Goal: Task Accomplishment & Management: Complete application form

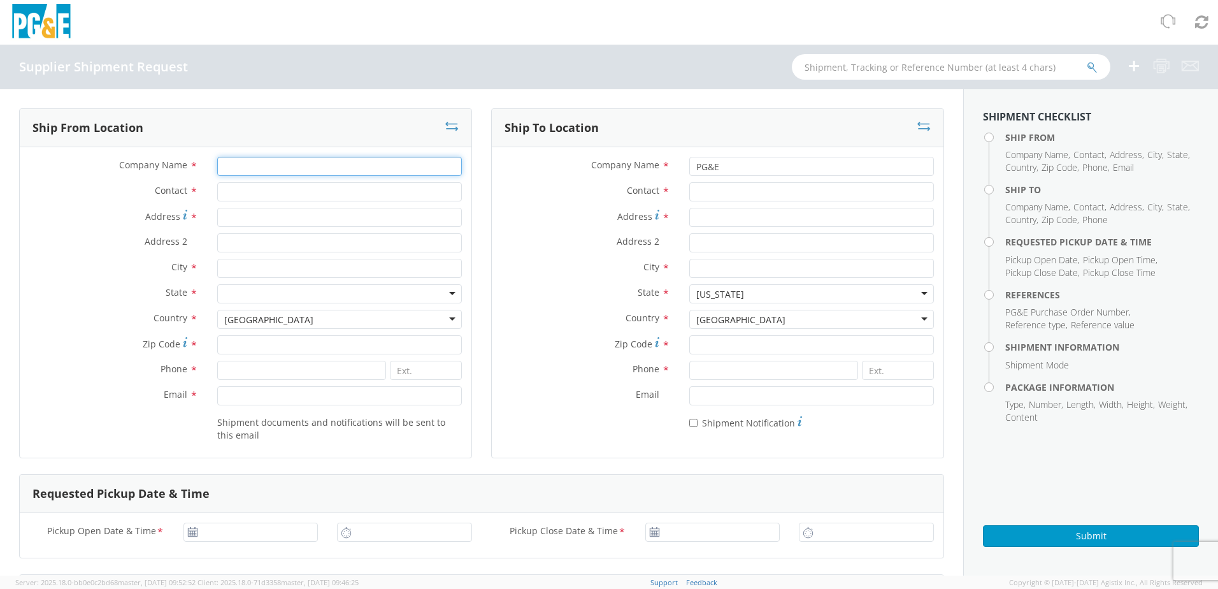
click at [303, 162] on input "Company Name *" at bounding box center [339, 166] width 245 height 19
type input "HASTINGS FIBER GLASS PRODUCTS"
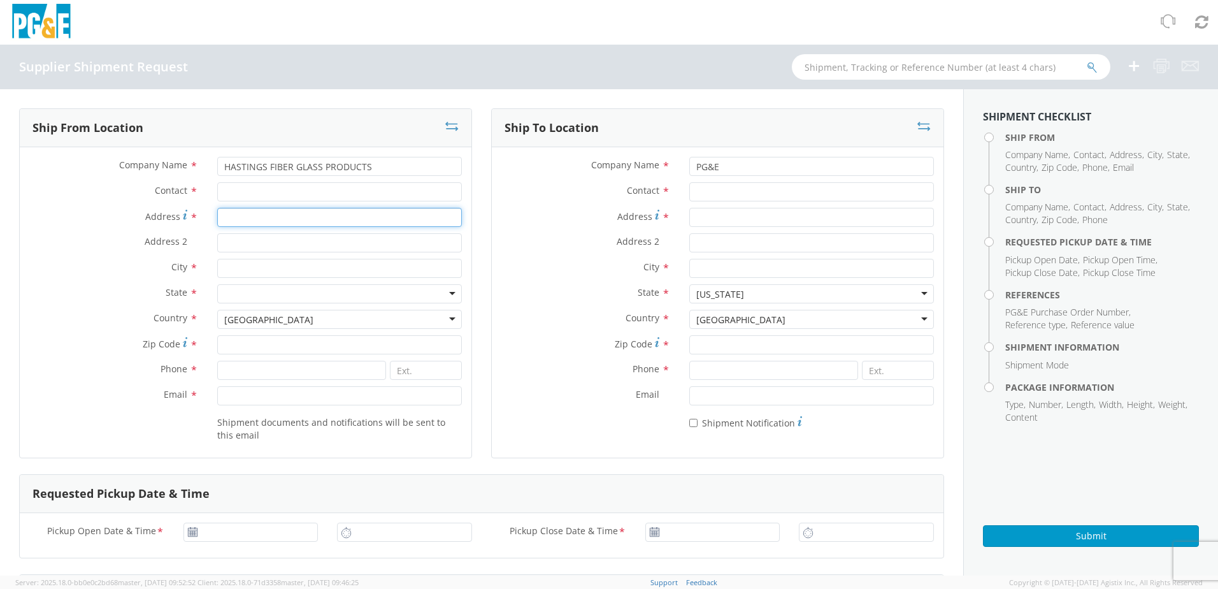
type input "[STREET_ADDRESS]"
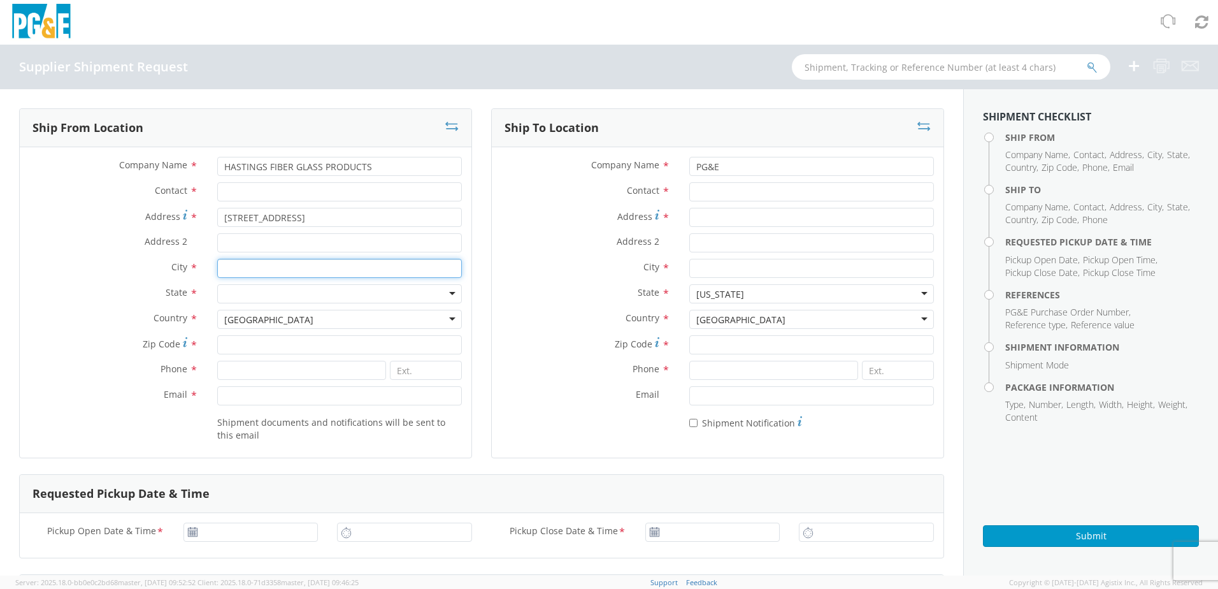
type input "HASTINGS"
type input "49058"
type input "2699459541"
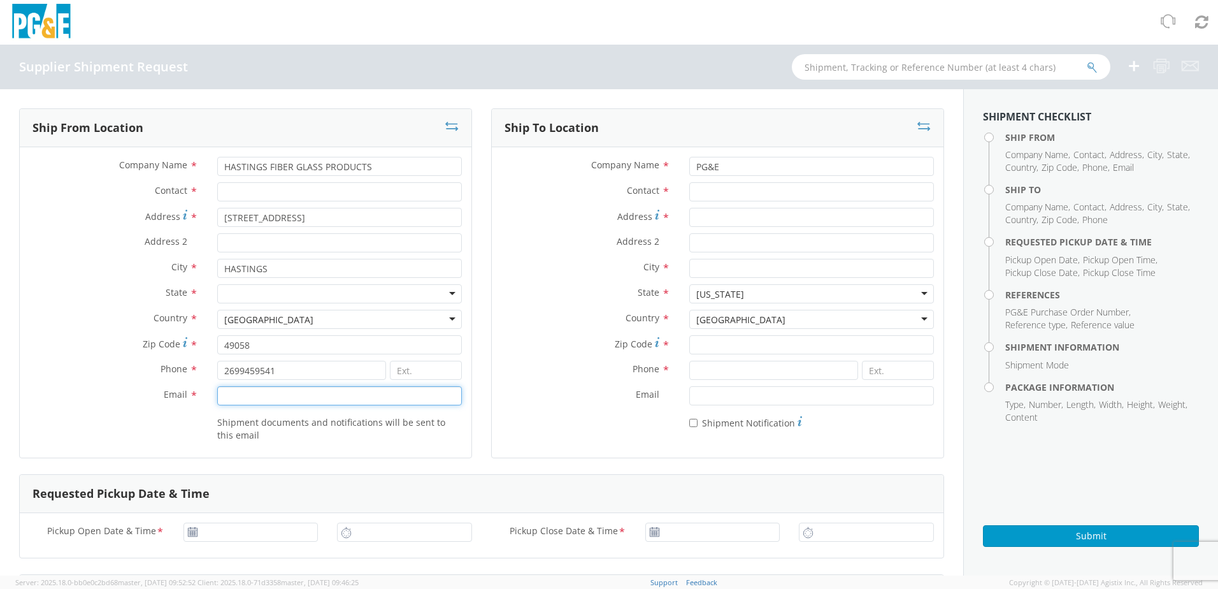
type input "[EMAIL_ADDRESS][DOMAIN_NAME]"
click at [247, 296] on div at bounding box center [339, 293] width 245 height 19
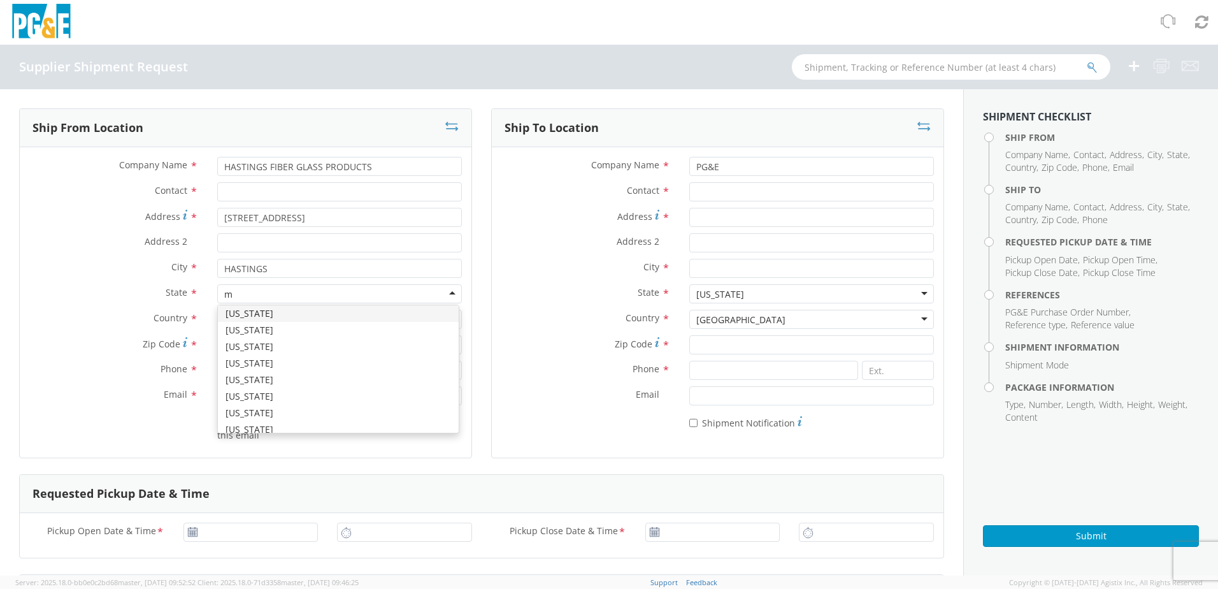
type input "mi"
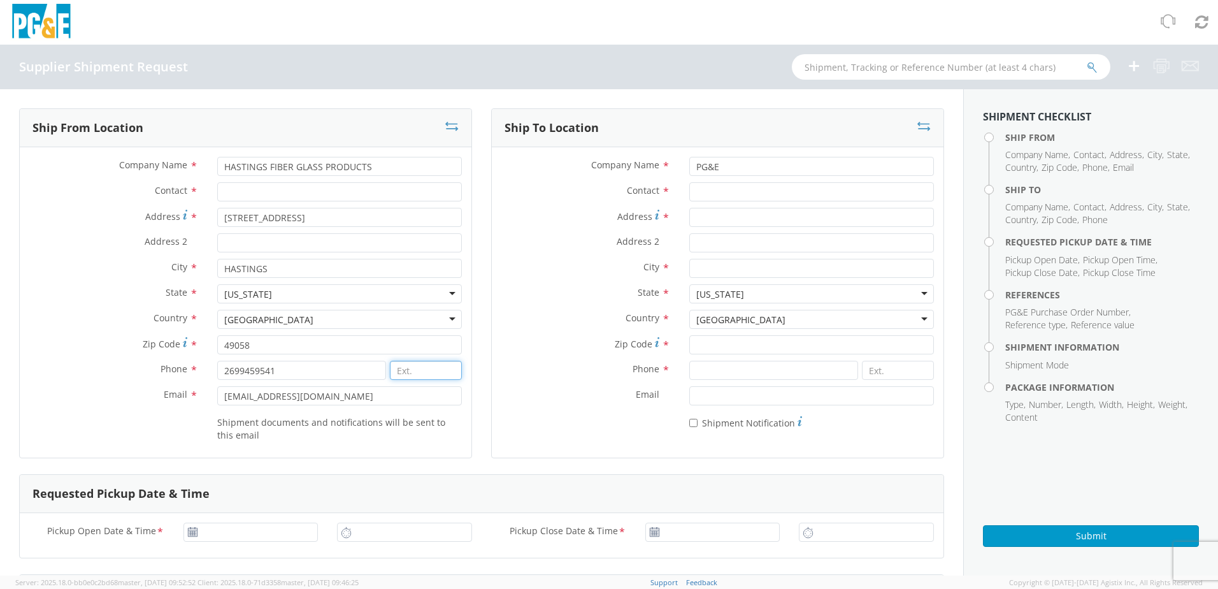
click at [419, 372] on input at bounding box center [426, 370] width 72 height 19
type input "347"
click at [749, 193] on input "Contact *" at bounding box center [811, 191] width 245 height 19
drag, startPoint x: 764, startPoint y: 194, endPoint x: 711, endPoint y: 157, distance: 65.0
click at [764, 194] on input "Contact *" at bounding box center [811, 191] width 245 height 19
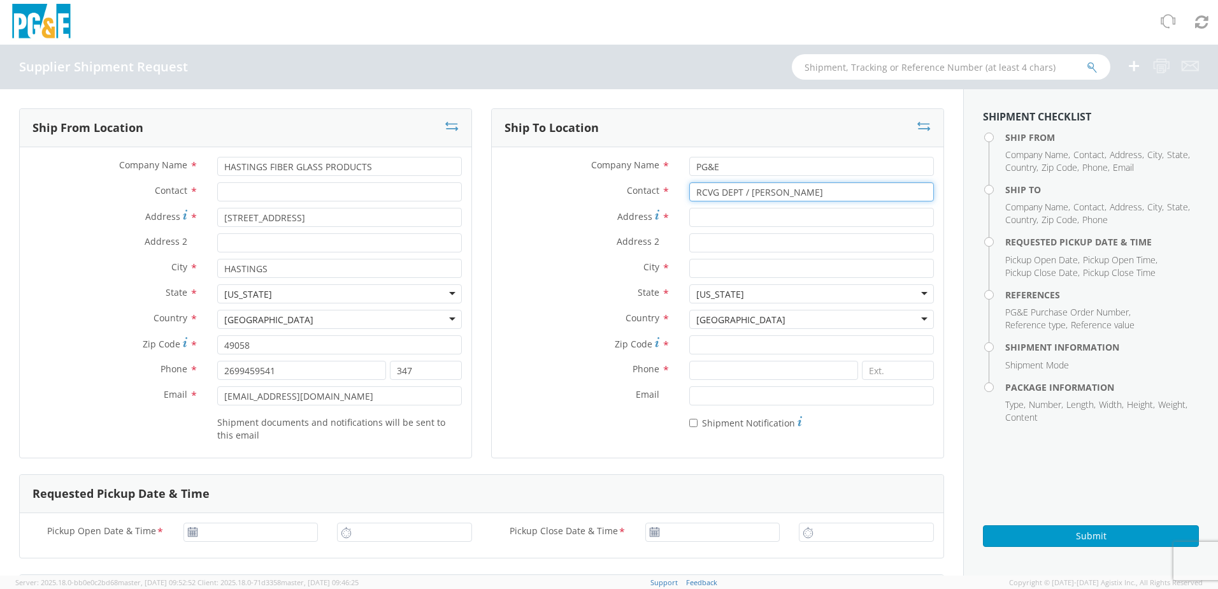
type input "RCVG DEPT / [PERSON_NAME]"
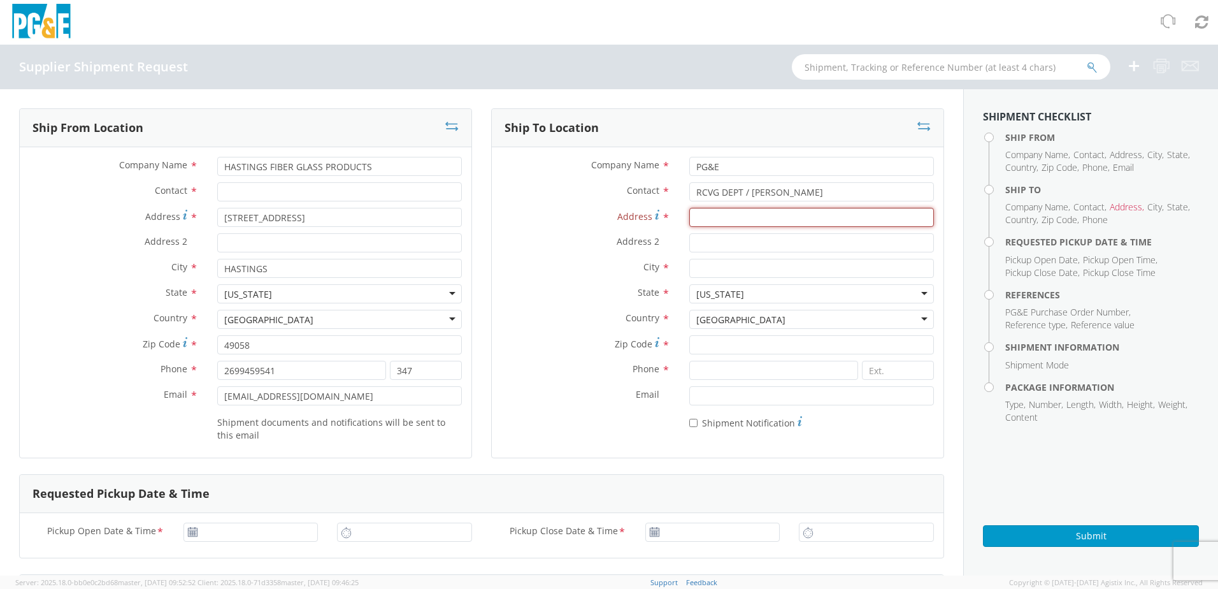
paste input "[STREET_ADDRESS]"
type input "[STREET_ADDRESS]"
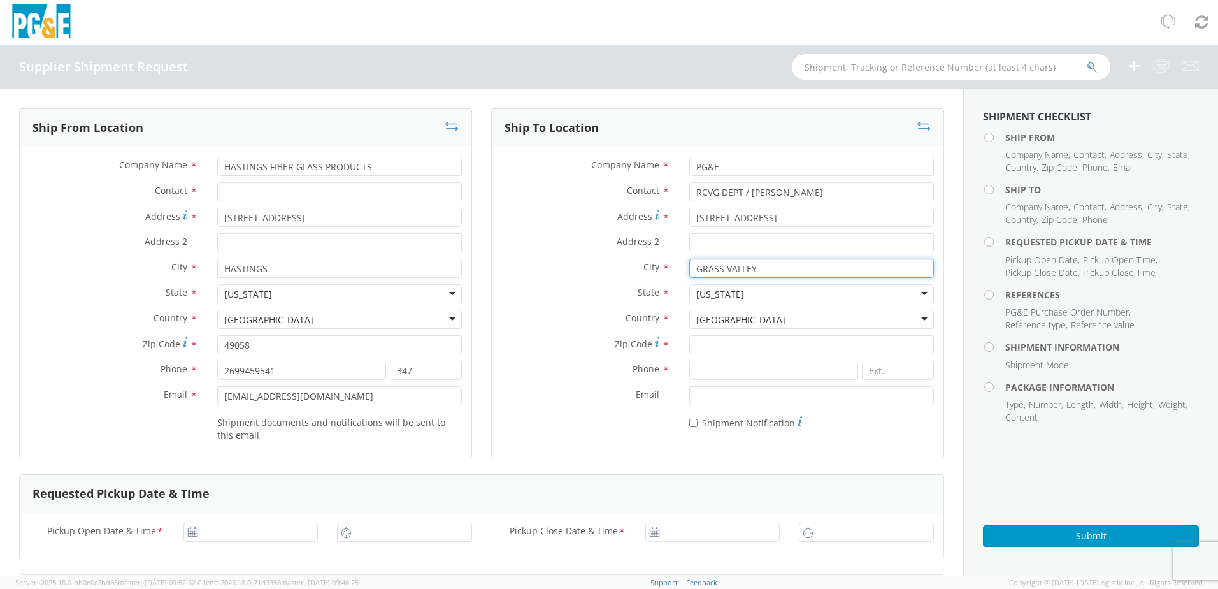
type input "GRASS VALLEY"
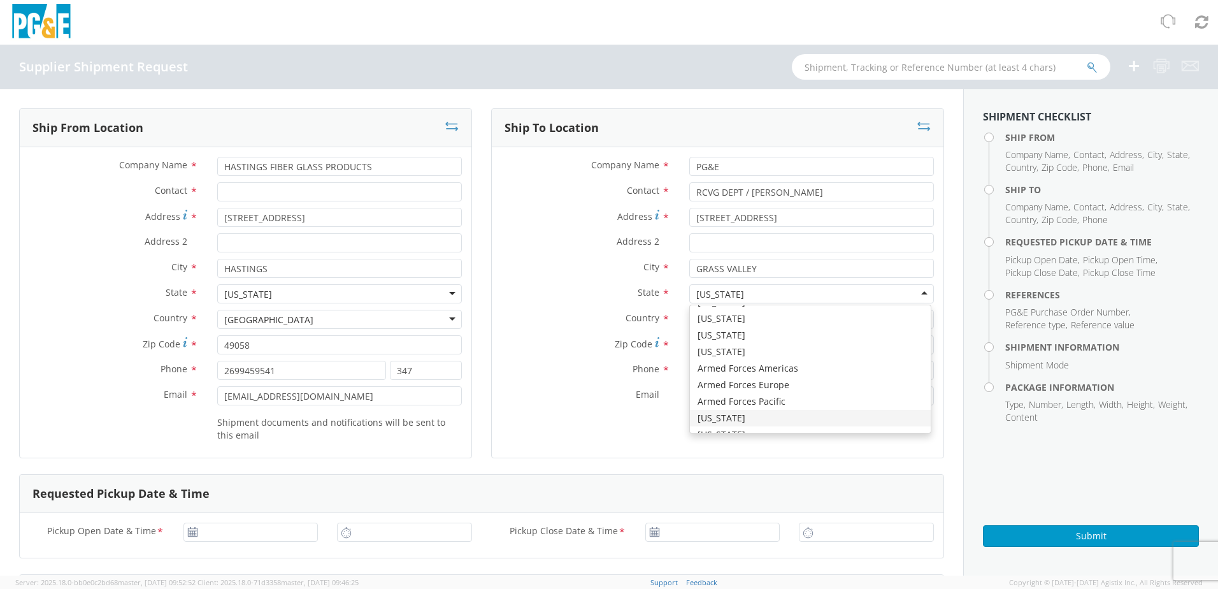
scroll to position [3211, 0]
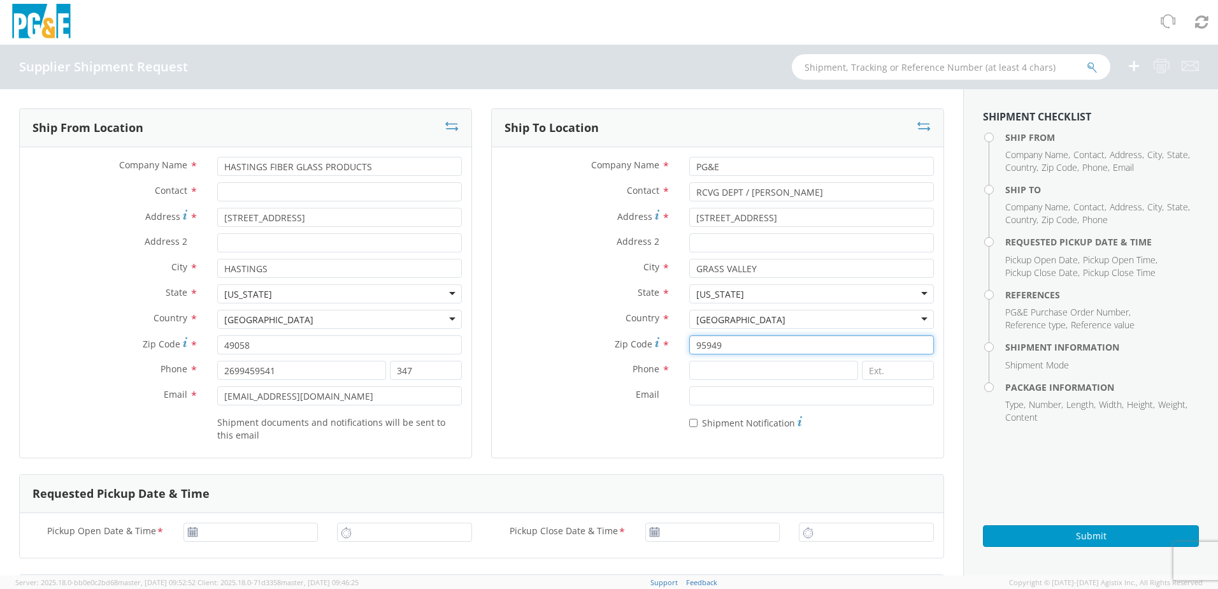
type input "95949"
paste input "5304773289"
type input "5304773289"
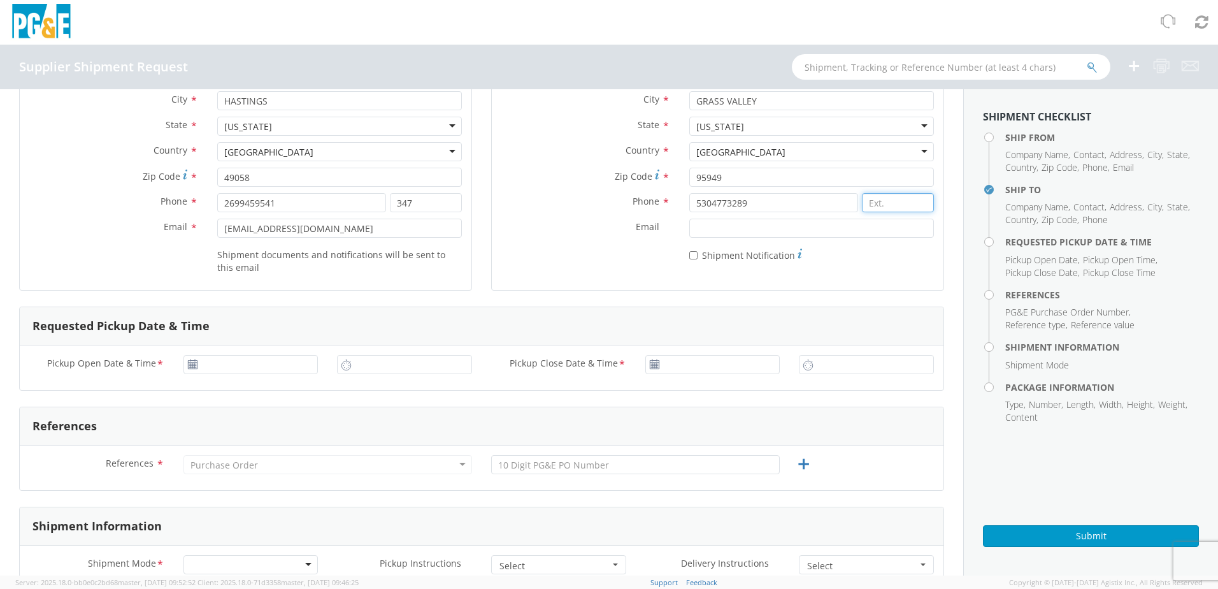
scroll to position [170, 0]
click at [192, 363] on use at bounding box center [192, 361] width 9 height 9
click at [191, 359] on icon at bounding box center [192, 362] width 11 height 10
type input "[DATE]"
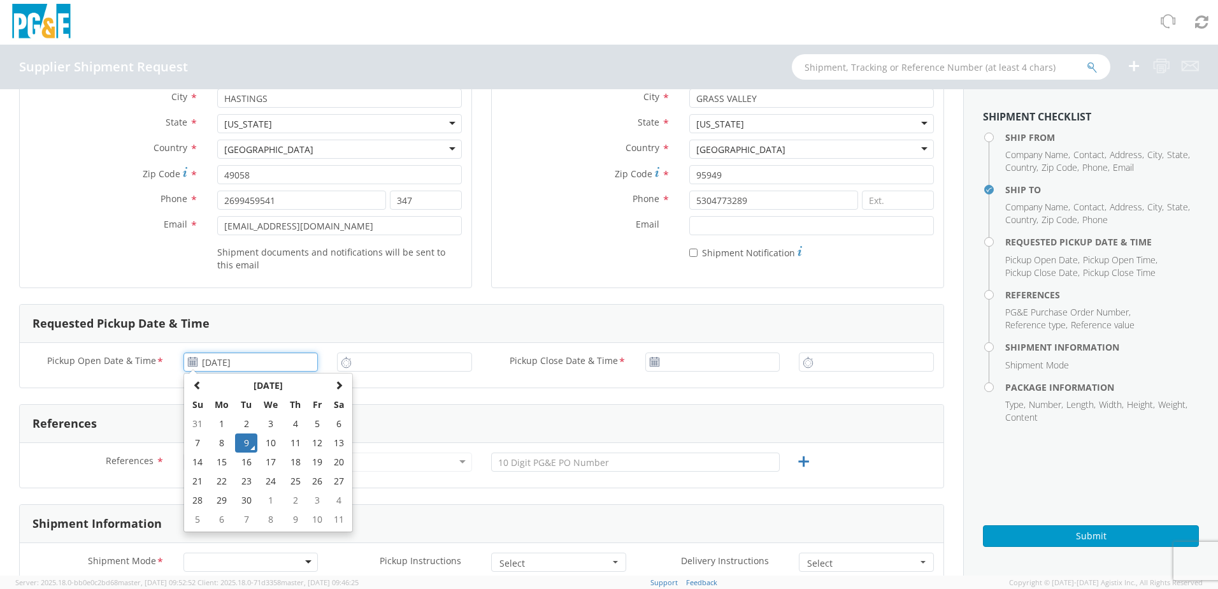
click at [229, 360] on input "[DATE]" at bounding box center [250, 361] width 135 height 19
click at [247, 442] on td "9" at bounding box center [246, 442] width 22 height 19
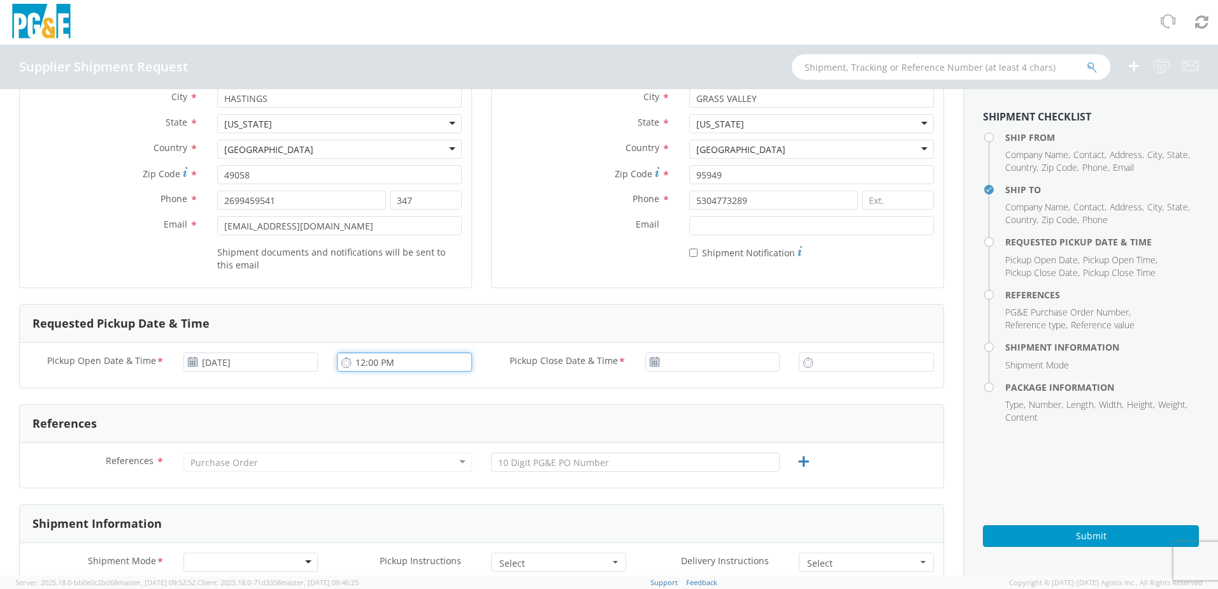
click at [368, 364] on input "12:00 PM" at bounding box center [404, 361] width 135 height 19
click at [368, 363] on input "12:00 PM" at bounding box center [404, 361] width 135 height 19
type input "12:45 PM"
click at [650, 361] on use at bounding box center [654, 361] width 9 height 9
type input "[DATE]"
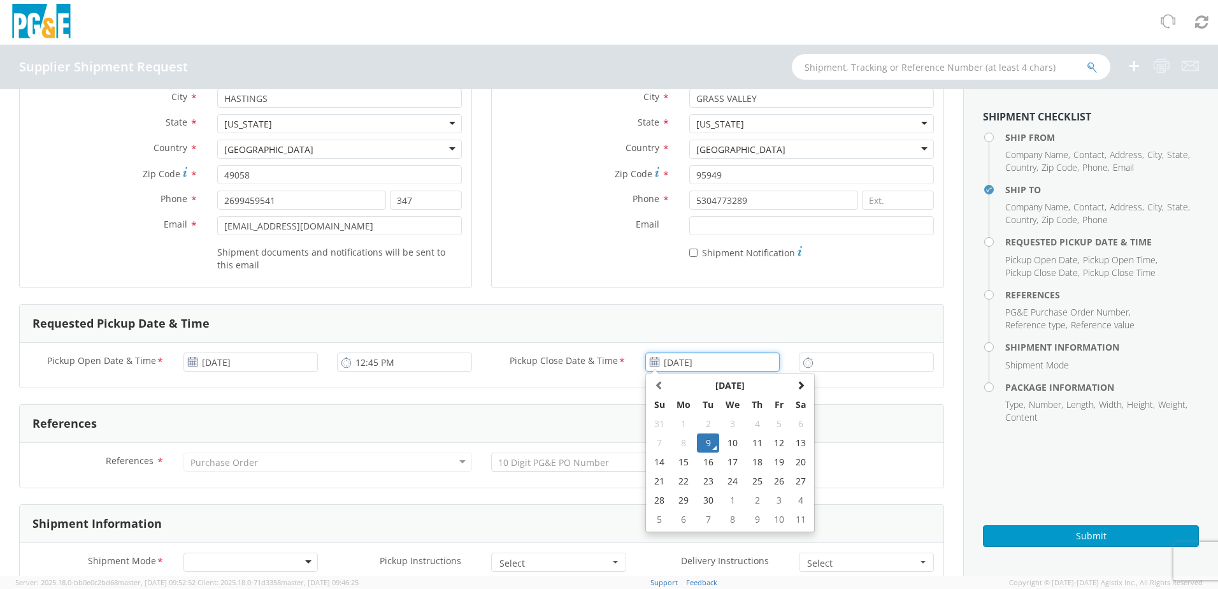
click at [690, 362] on input "[DATE]" at bounding box center [712, 361] width 135 height 19
click at [706, 443] on td "9" at bounding box center [708, 442] width 22 height 19
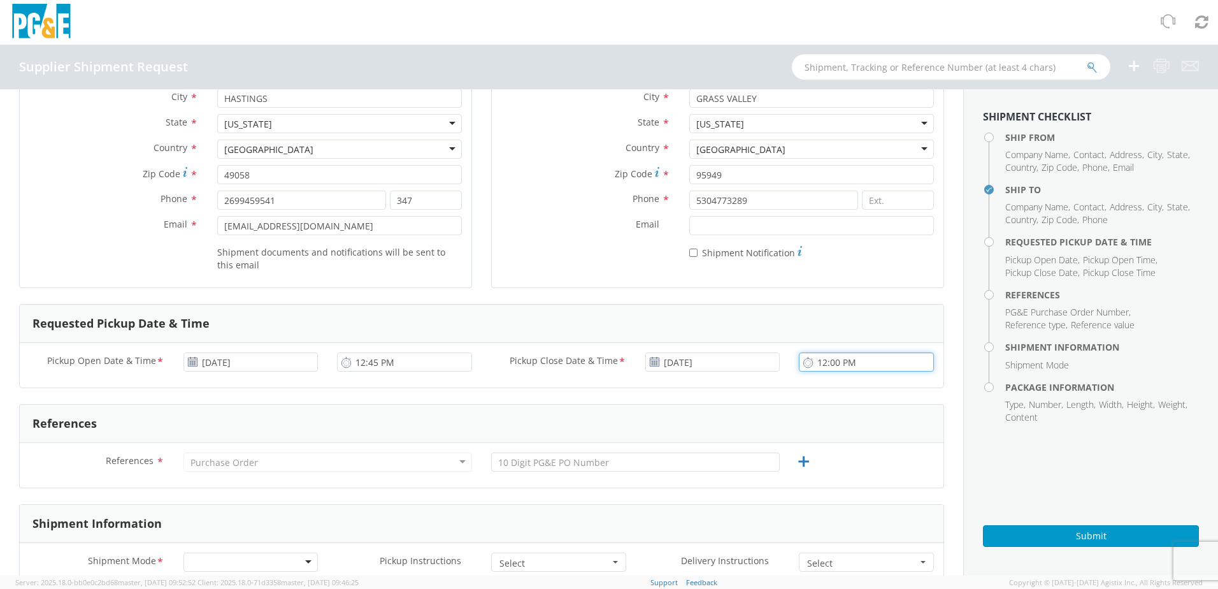
click at [840, 366] on input "12:00 PM" at bounding box center [866, 361] width 135 height 19
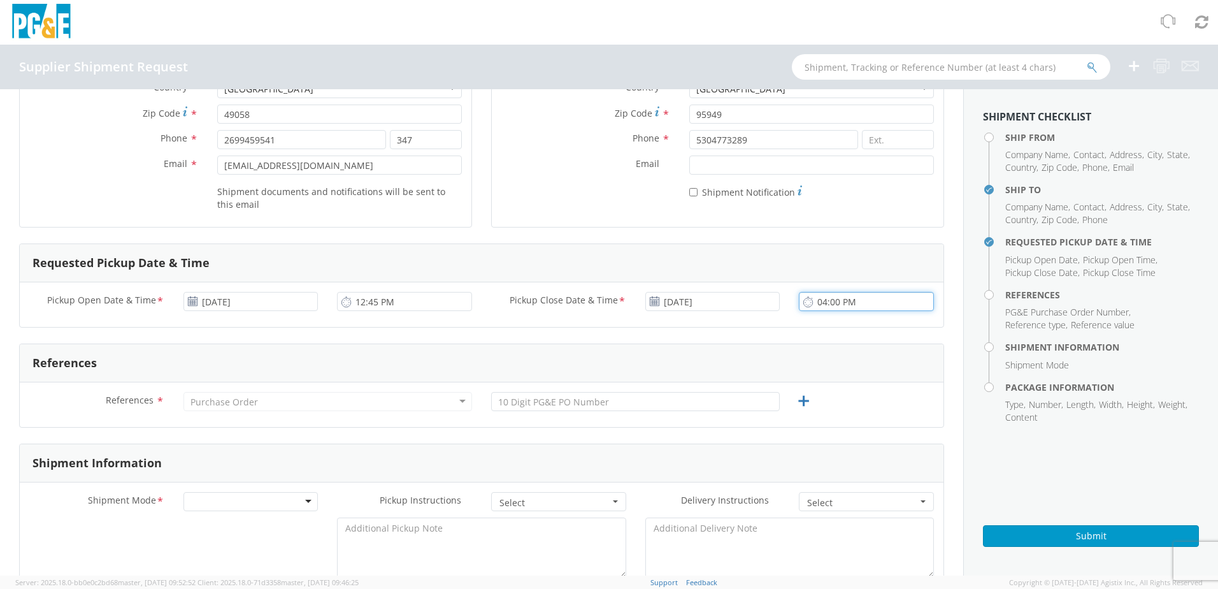
scroll to position [255, 0]
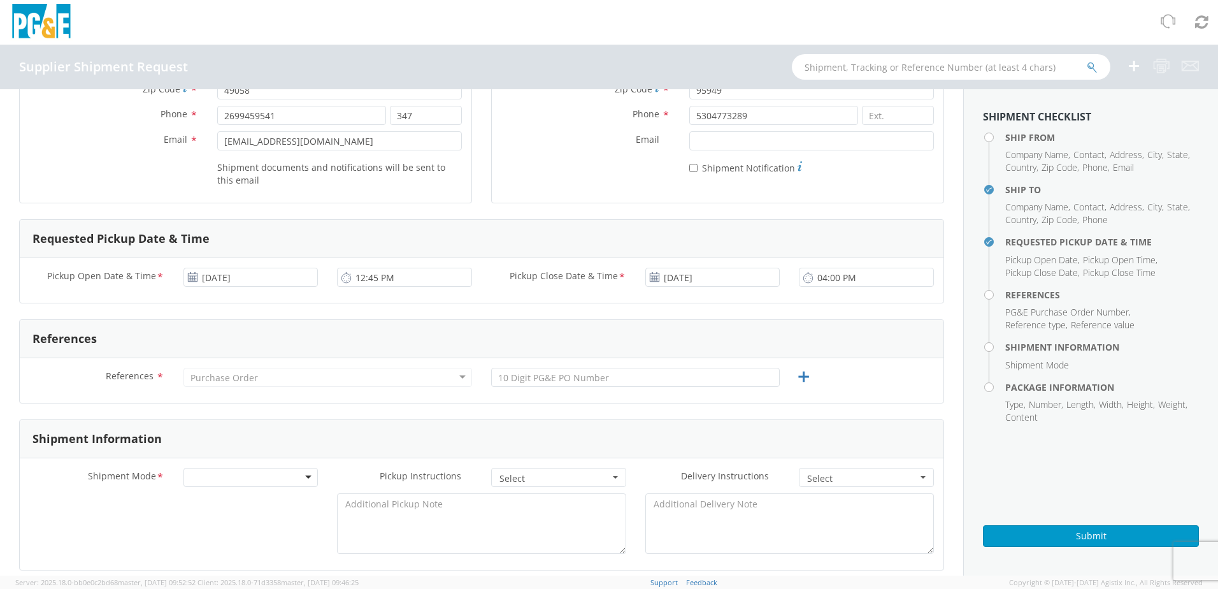
type input "4:00 PM"
click at [456, 378] on div "Purchase Order" at bounding box center [327, 377] width 289 height 19
click at [452, 377] on div "Purchase Order" at bounding box center [327, 377] width 289 height 19
click at [141, 366] on div "References * Purchase Order Purchase Order Account Type Activity ID Airline App…" at bounding box center [482, 380] width 924 height 45
click at [233, 371] on div "Purchase Order" at bounding box center [327, 377] width 289 height 19
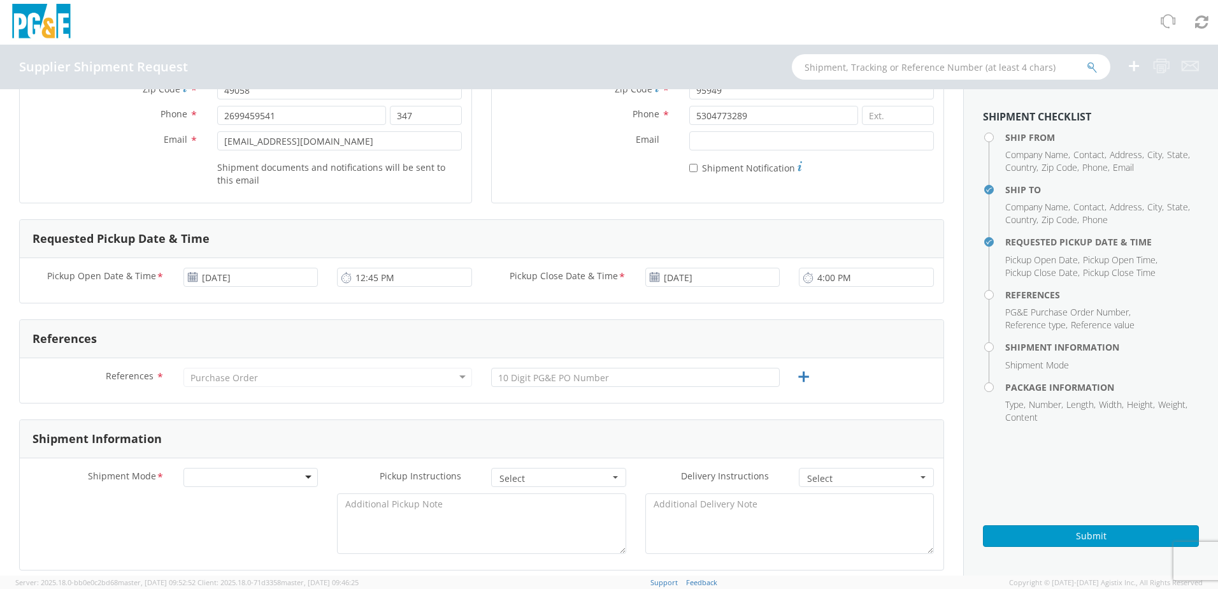
click at [234, 378] on div "Purchase Order" at bounding box center [224, 377] width 68 height 13
drag, startPoint x: 180, startPoint y: 382, endPoint x: 118, endPoint y: 373, distance: 61.8
click at [171, 378] on div "References * Purchase Order Purchase Order Account Type Activity ID Airline App…" at bounding box center [482, 380] width 924 height 25
click at [115, 373] on span "References" at bounding box center [130, 376] width 48 height 12
click at [113, 372] on span "References" at bounding box center [130, 376] width 48 height 12
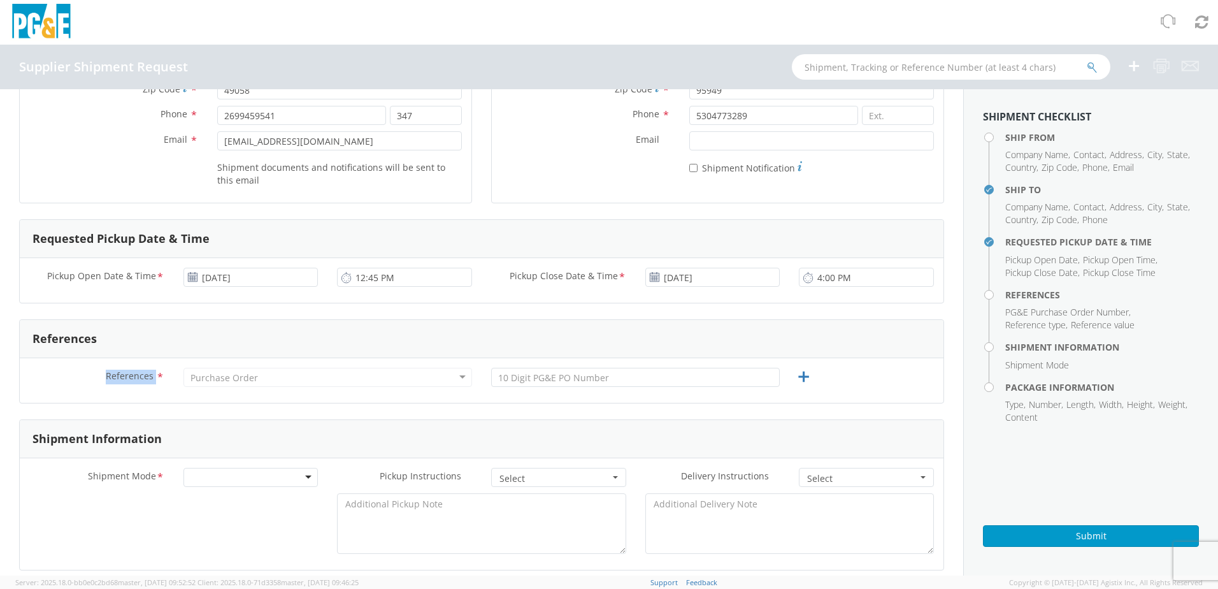
drag, startPoint x: 113, startPoint y: 372, endPoint x: 148, endPoint y: 373, distance: 34.4
click at [148, 373] on span "References" at bounding box center [130, 376] width 48 height 12
click at [150, 374] on span "References" at bounding box center [130, 376] width 48 height 12
click at [218, 384] on div "Purchase Order" at bounding box center [327, 377] width 289 height 19
click at [216, 380] on div "Purchase Order" at bounding box center [224, 377] width 68 height 13
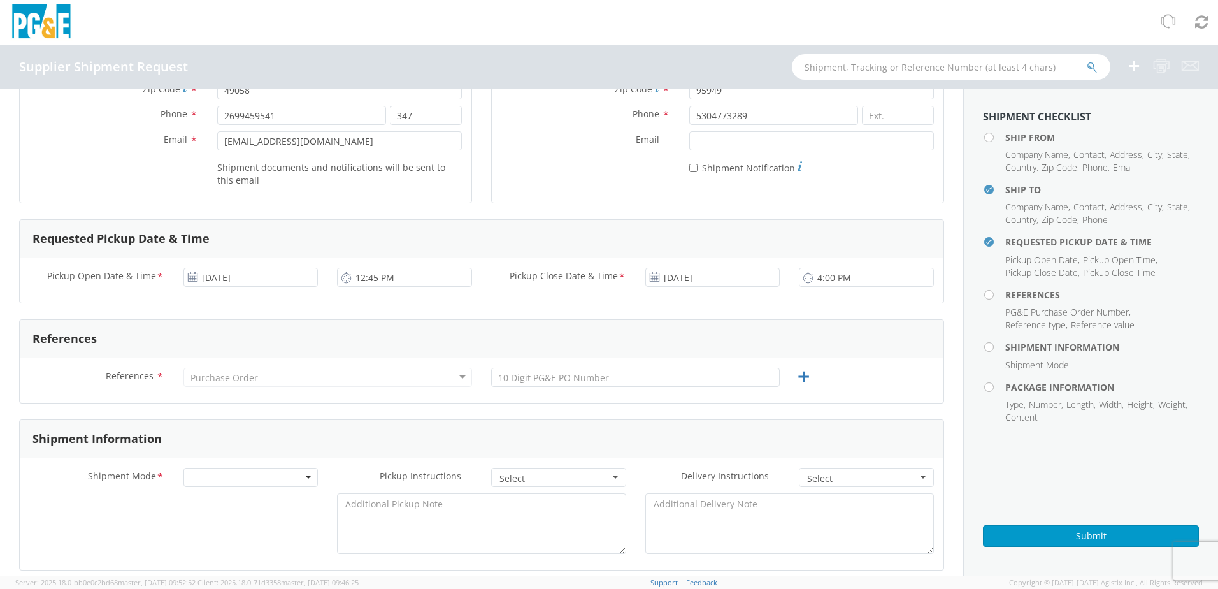
click at [85, 371] on label "References *" at bounding box center [97, 376] width 154 height 17
click at [153, 382] on label "References *" at bounding box center [97, 376] width 154 height 17
click at [150, 379] on span "References" at bounding box center [130, 376] width 48 height 12
click at [143, 376] on span "References" at bounding box center [130, 376] width 48 height 12
click at [120, 370] on span "References" at bounding box center [130, 376] width 48 height 12
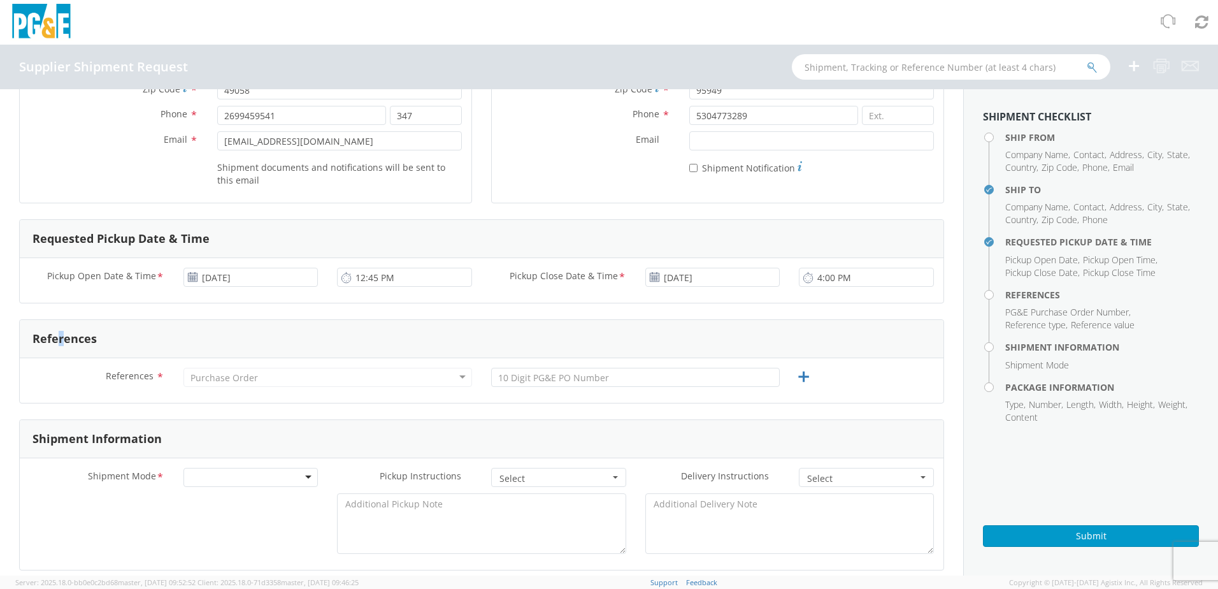
click at [62, 331] on div "References" at bounding box center [482, 339] width 924 height 38
click at [799, 382] on icon at bounding box center [804, 377] width 16 height 16
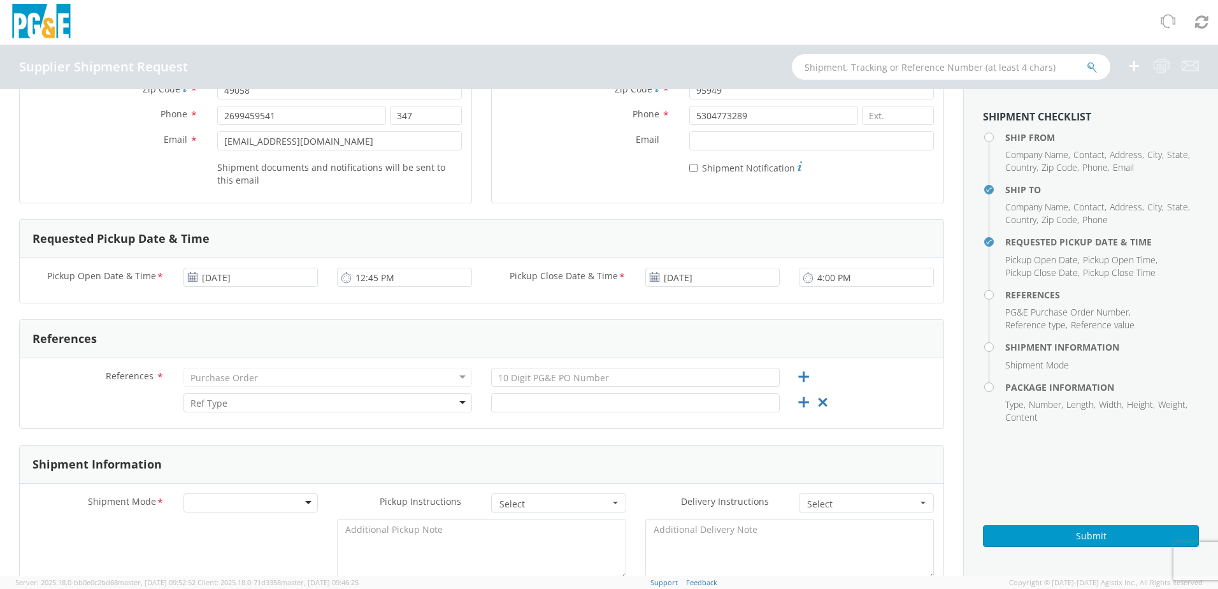
click at [143, 384] on div "References *" at bounding box center [97, 379] width 154 height 23
click at [426, 382] on div "Purchase Order" at bounding box center [327, 377] width 289 height 19
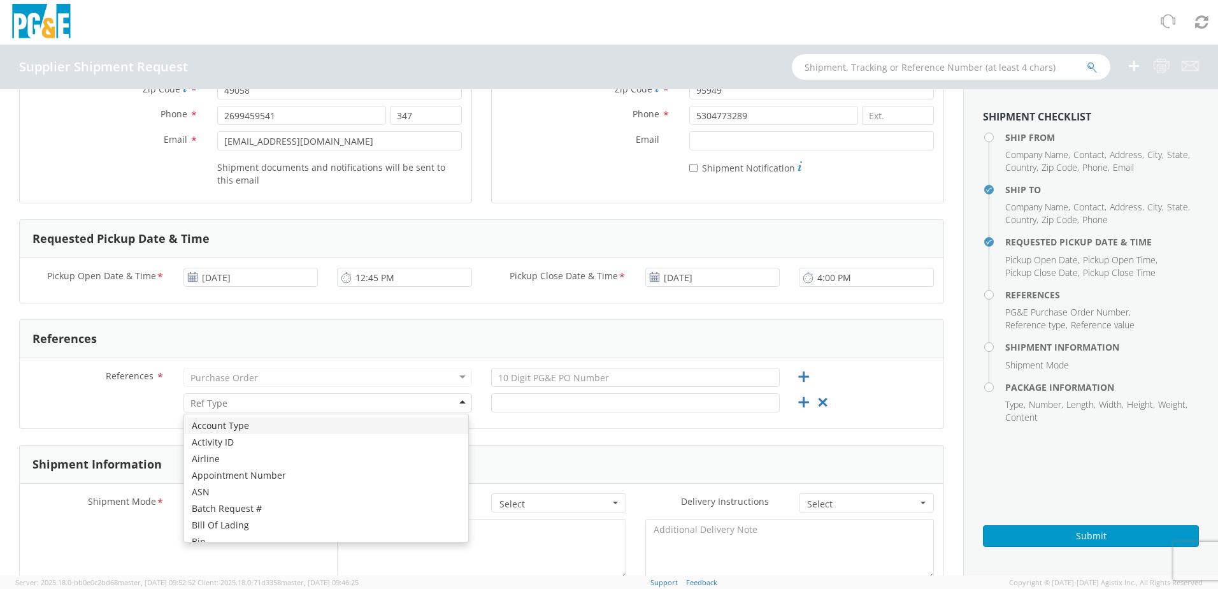
click at [459, 405] on div at bounding box center [327, 402] width 289 height 19
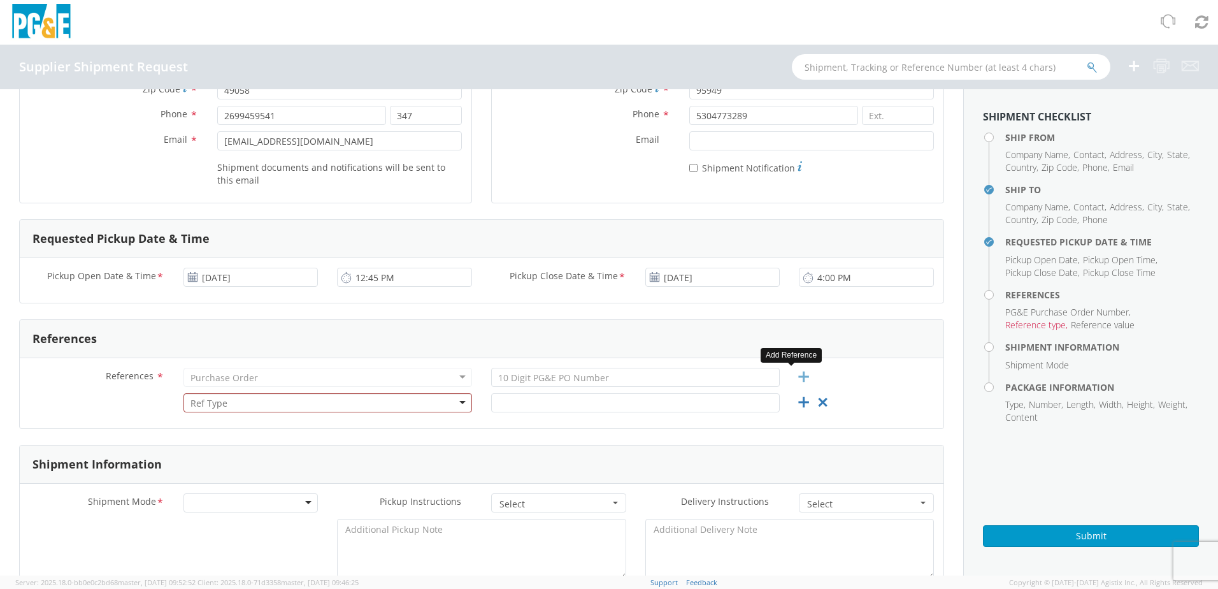
click at [800, 369] on icon at bounding box center [804, 377] width 16 height 16
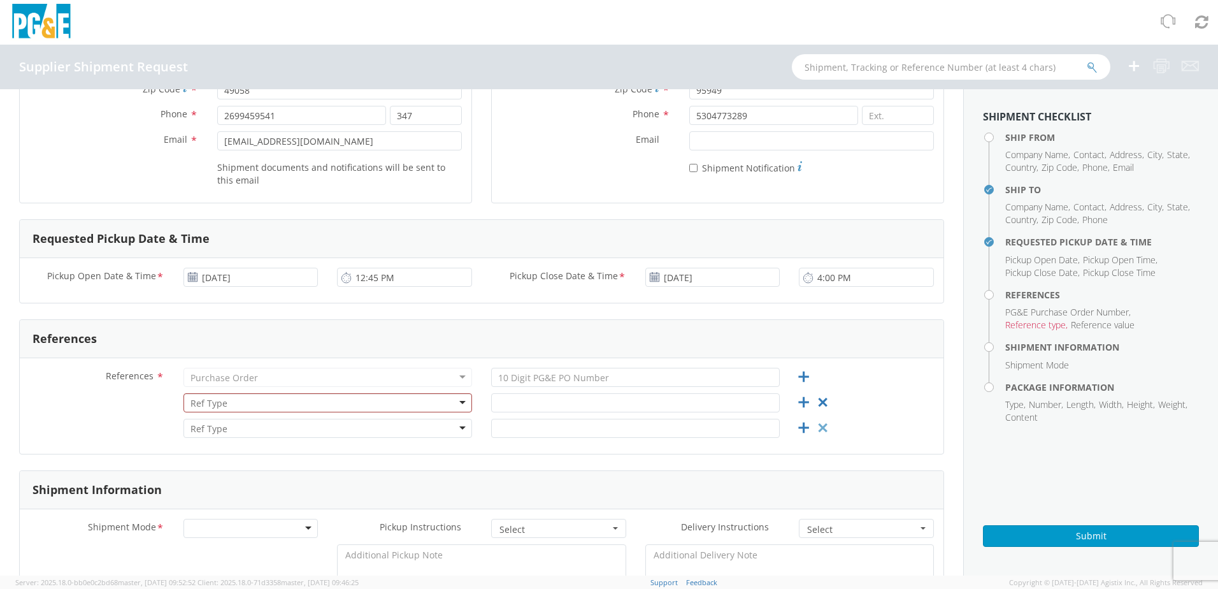
click at [819, 424] on icon at bounding box center [823, 428] width 16 height 16
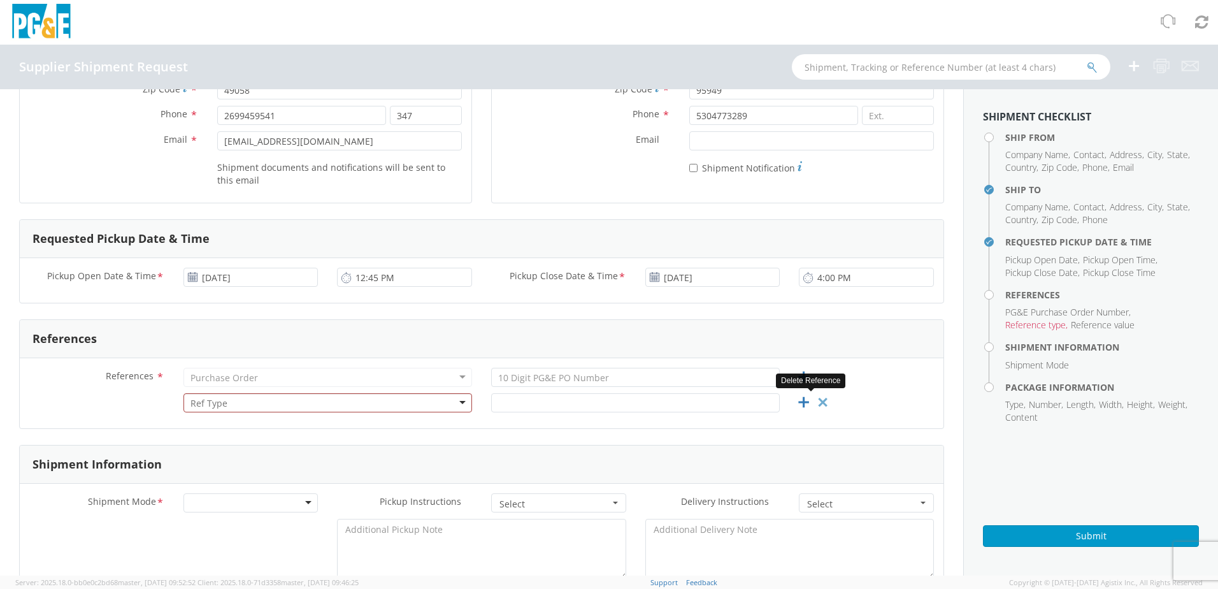
click at [815, 405] on icon at bounding box center [823, 402] width 16 height 16
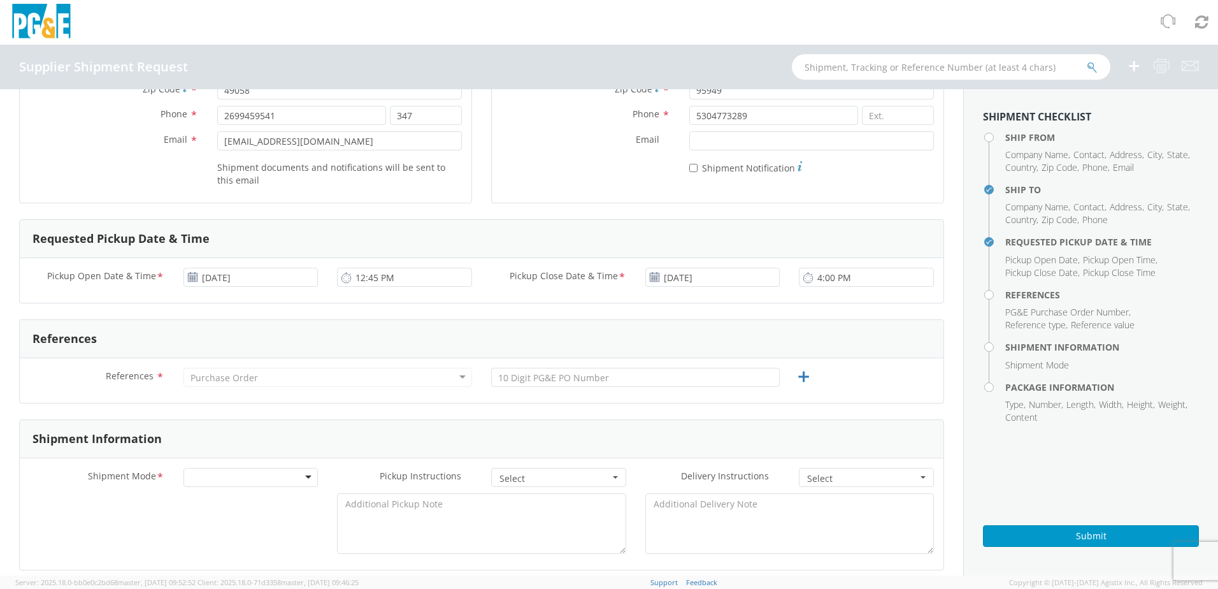
click at [157, 375] on span "*" at bounding box center [160, 377] width 8 height 14
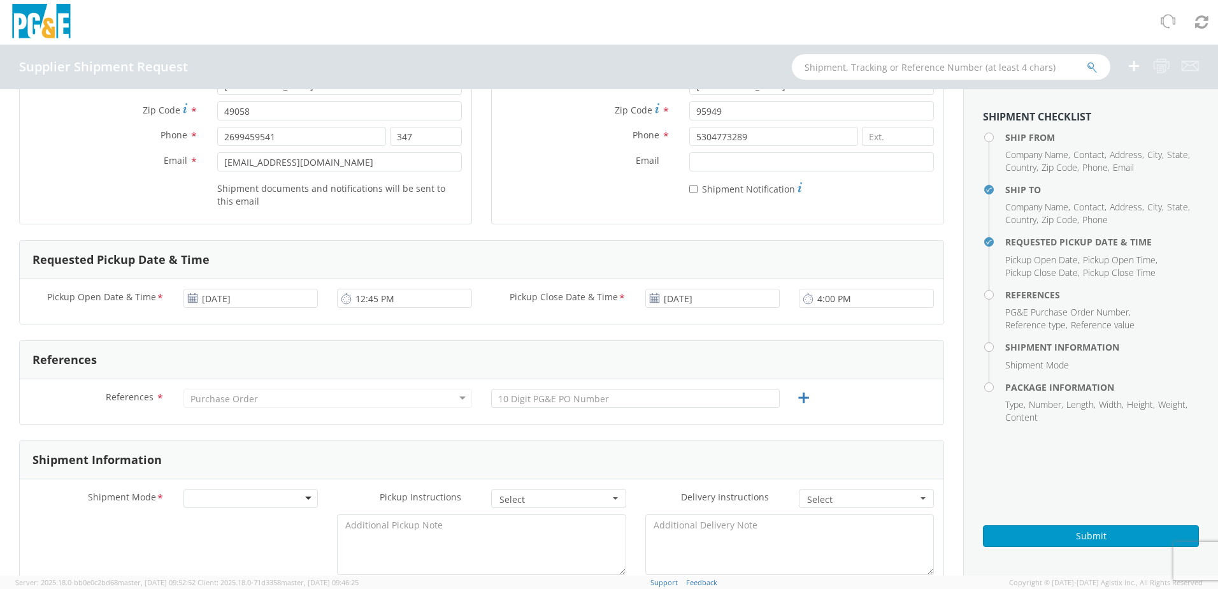
click at [311, 396] on div "Purchase Order" at bounding box center [327, 398] width 289 height 19
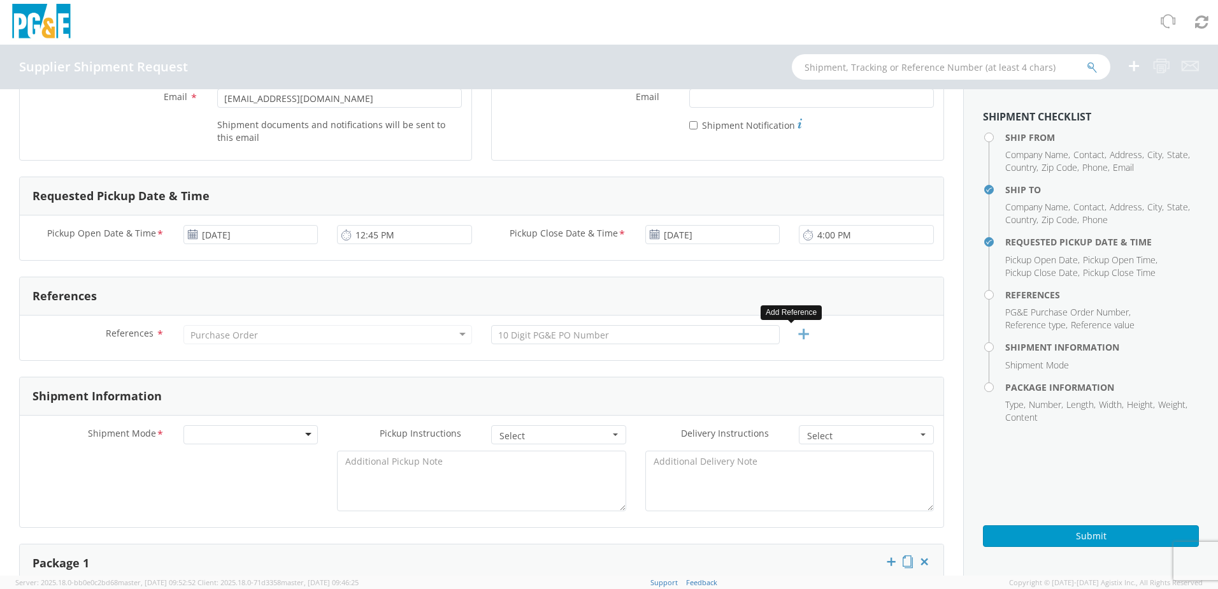
click at [797, 336] on icon at bounding box center [804, 334] width 16 height 16
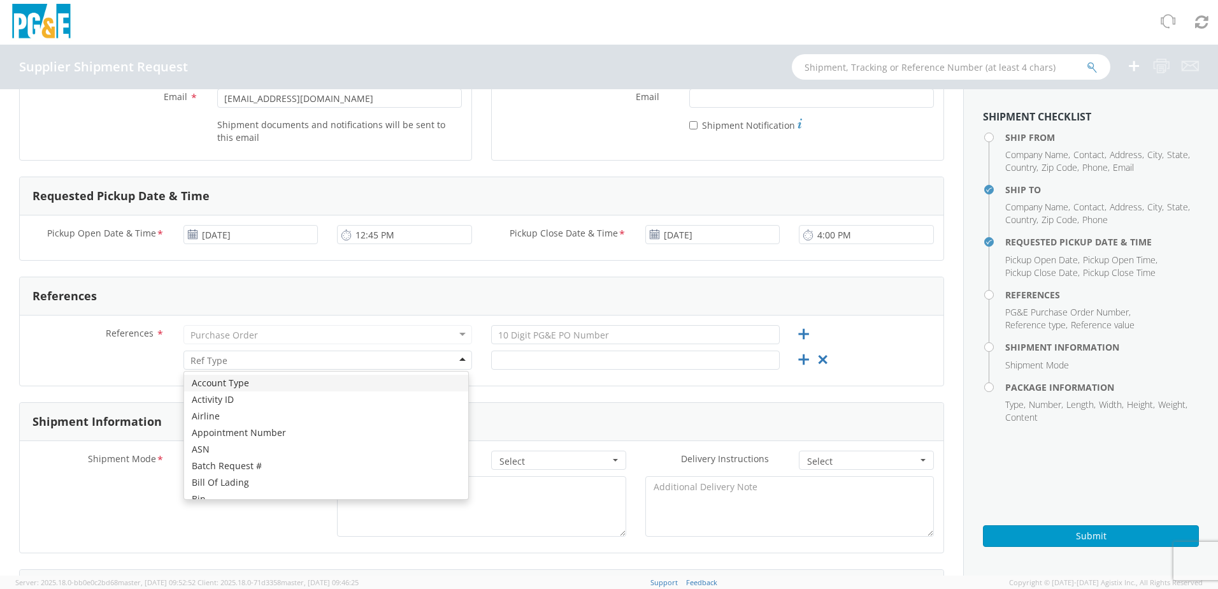
click at [460, 360] on div at bounding box center [327, 359] width 289 height 19
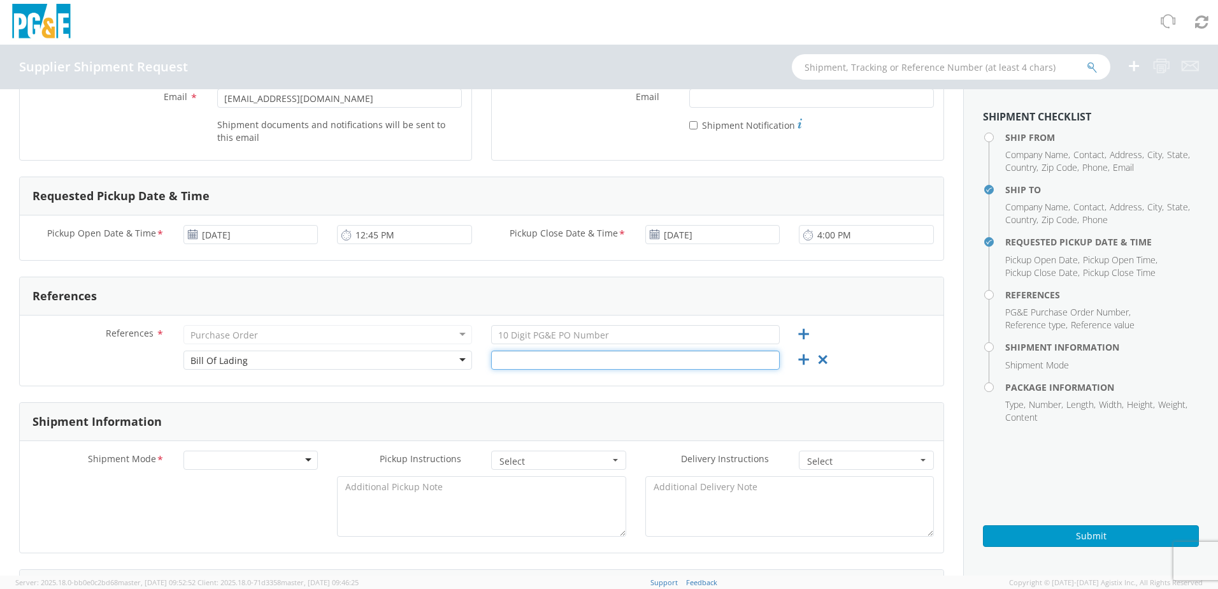
click at [538, 357] on input "text" at bounding box center [635, 359] width 289 height 19
type input "SHPT 31736"
click at [536, 337] on input "text" at bounding box center [635, 334] width 289 height 19
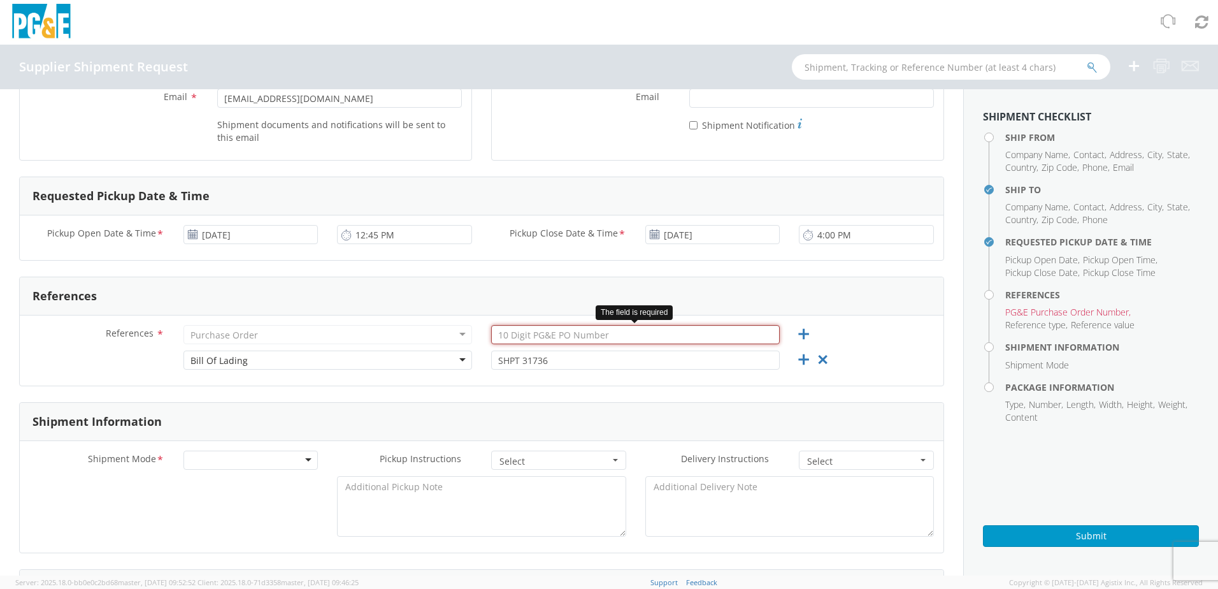
click at [570, 338] on input "text" at bounding box center [635, 334] width 289 height 19
paste input "2701227382"
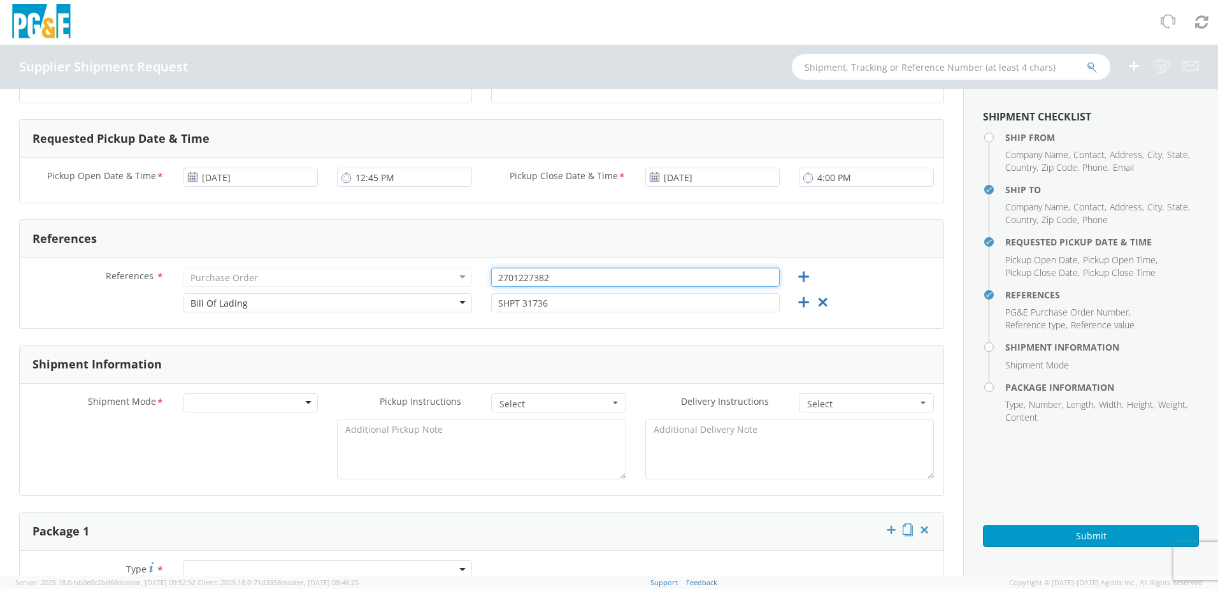
scroll to position [382, 0]
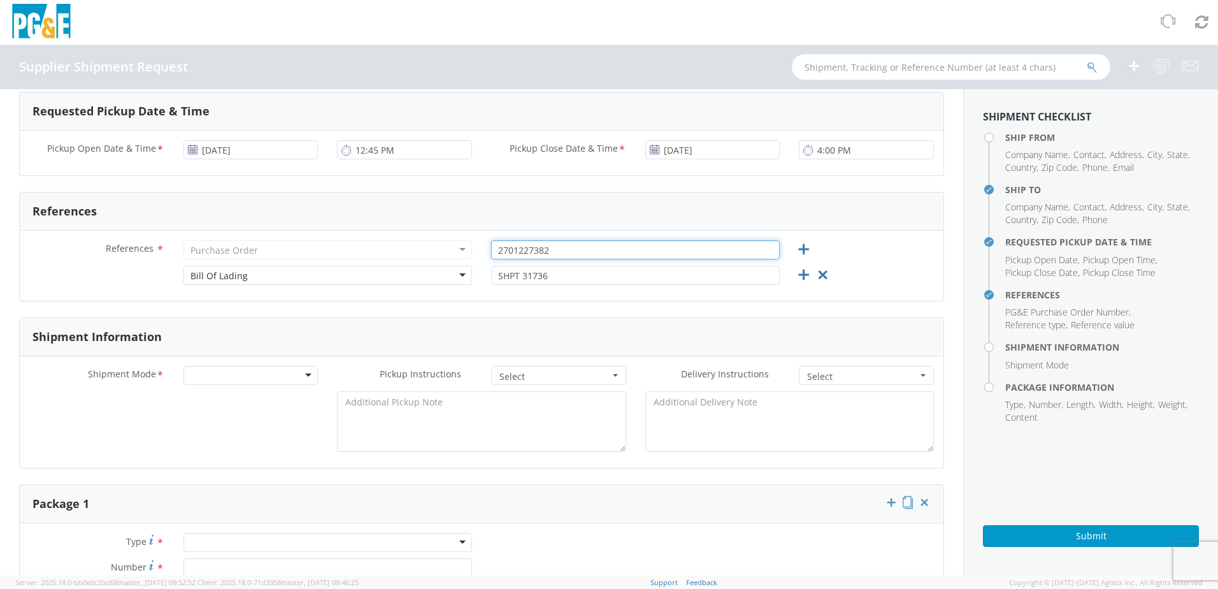
type input "2701227382"
click at [306, 373] on div at bounding box center [250, 375] width 135 height 19
click at [608, 372] on button "Select" at bounding box center [558, 375] width 135 height 19
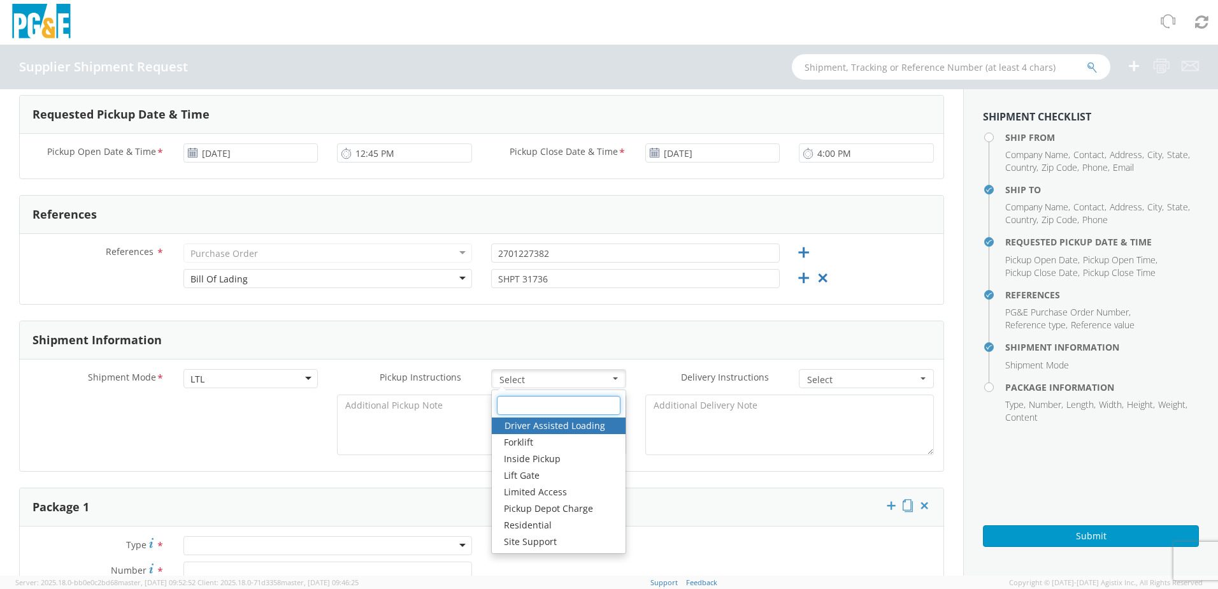
scroll to position [361, 0]
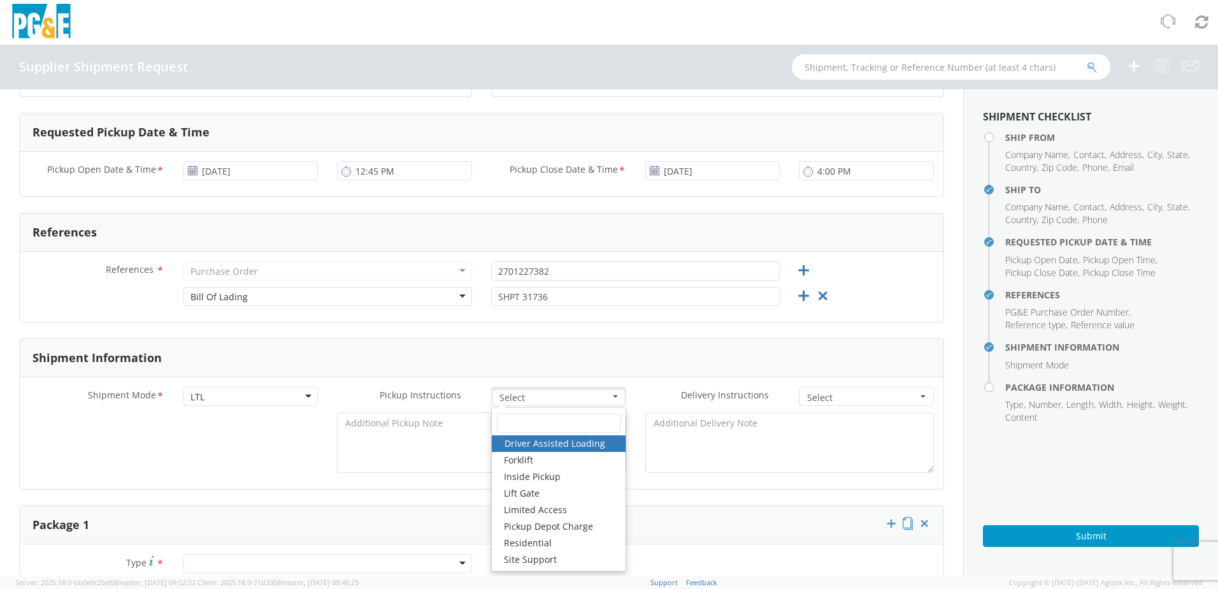
click at [116, 435] on div at bounding box center [482, 445] width 924 height 67
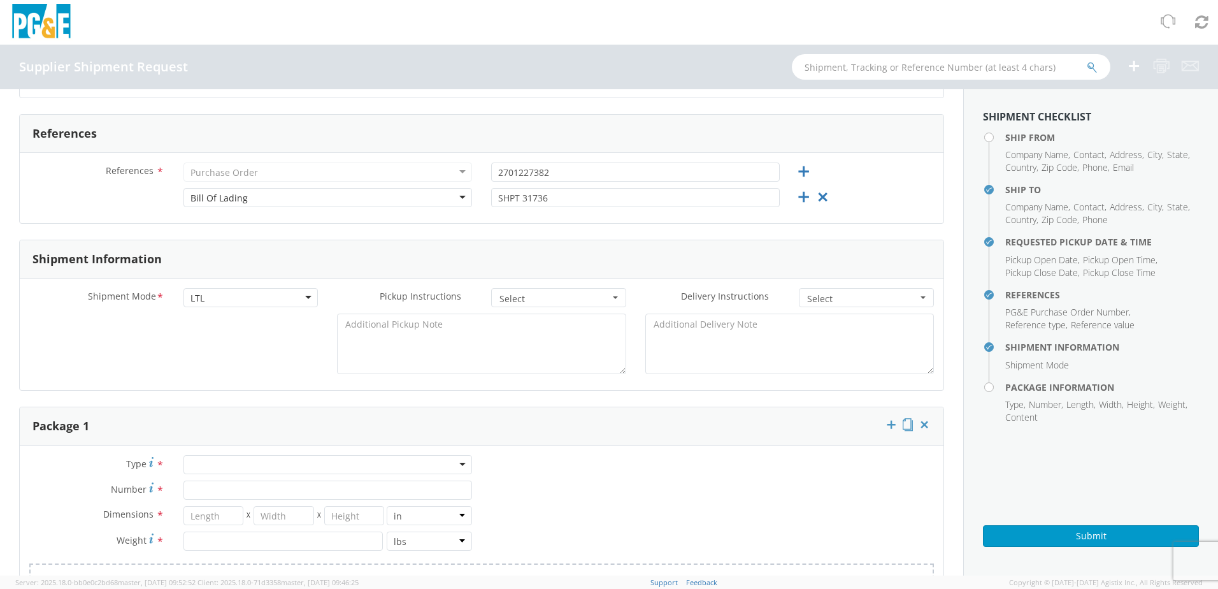
scroll to position [489, 0]
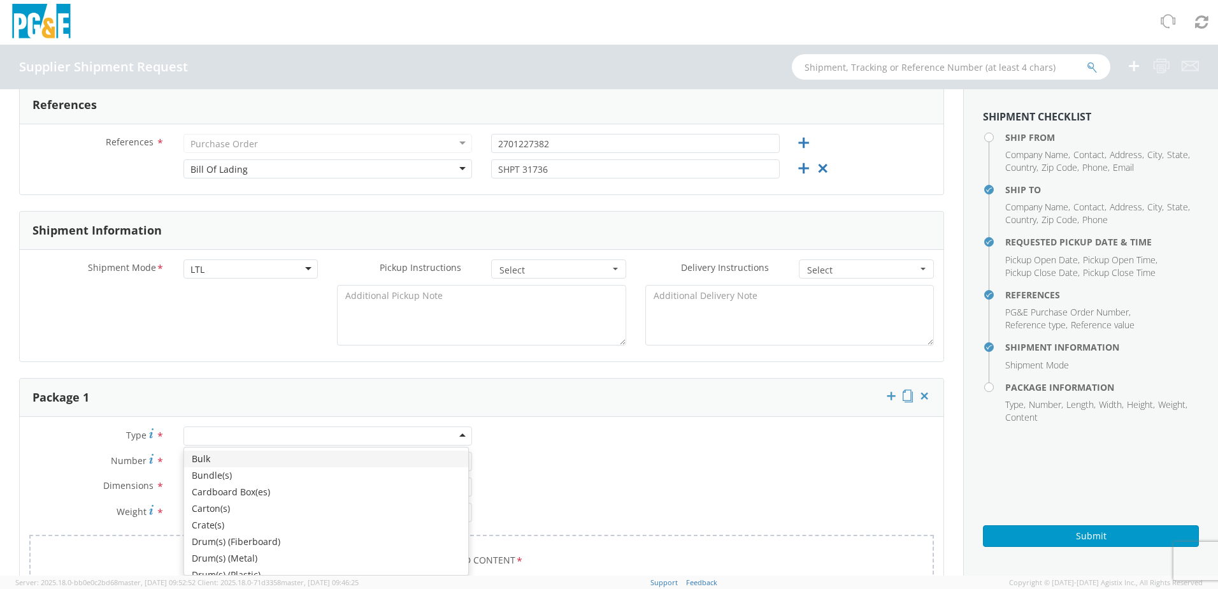
click at [461, 436] on div at bounding box center [327, 435] width 289 height 19
type input "P"
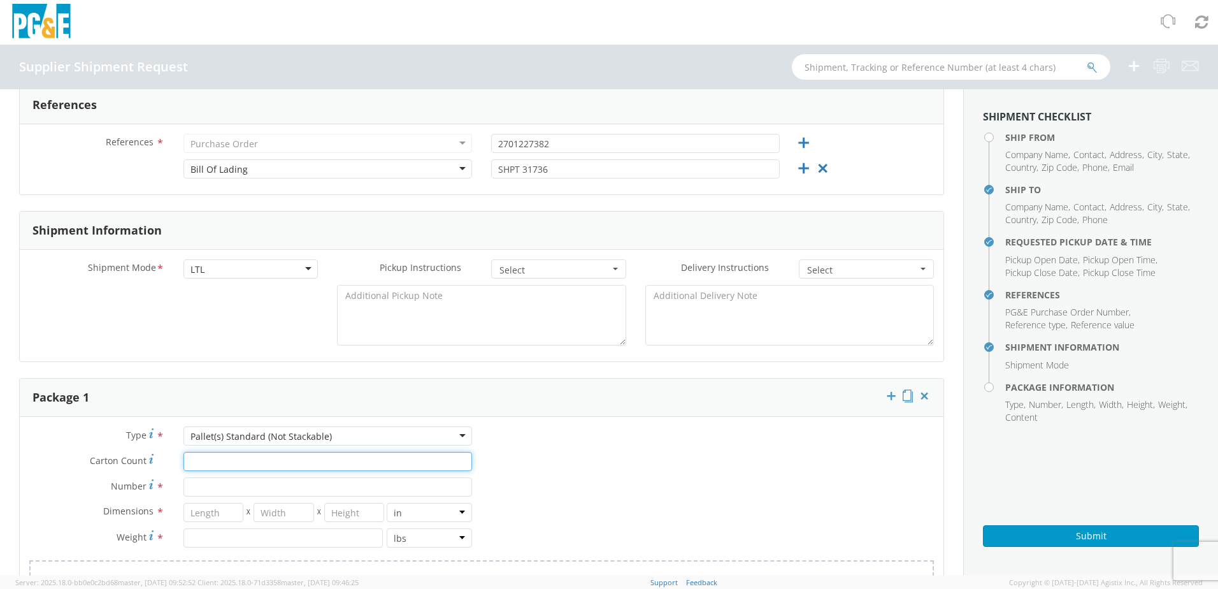
click at [249, 466] on input "Carton Count *" at bounding box center [327, 461] width 289 height 19
type input "4 BOXES"
click at [243, 488] on input "Number *" at bounding box center [327, 486] width 289 height 19
click at [159, 484] on span "*" at bounding box center [160, 487] width 8 height 14
click at [183, 484] on input "Number *" at bounding box center [327, 486] width 289 height 19
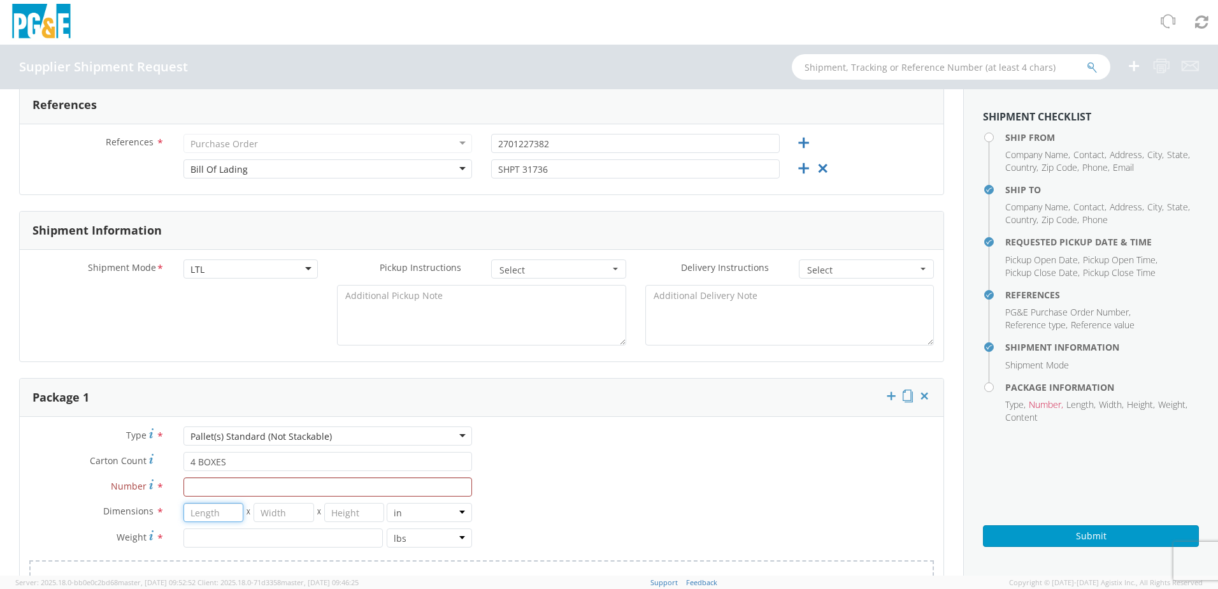
click at [202, 511] on input "number" at bounding box center [213, 512] width 61 height 19
type input "75"
type input "51"
type input "250"
click at [224, 545] on input "number" at bounding box center [282, 537] width 199 height 19
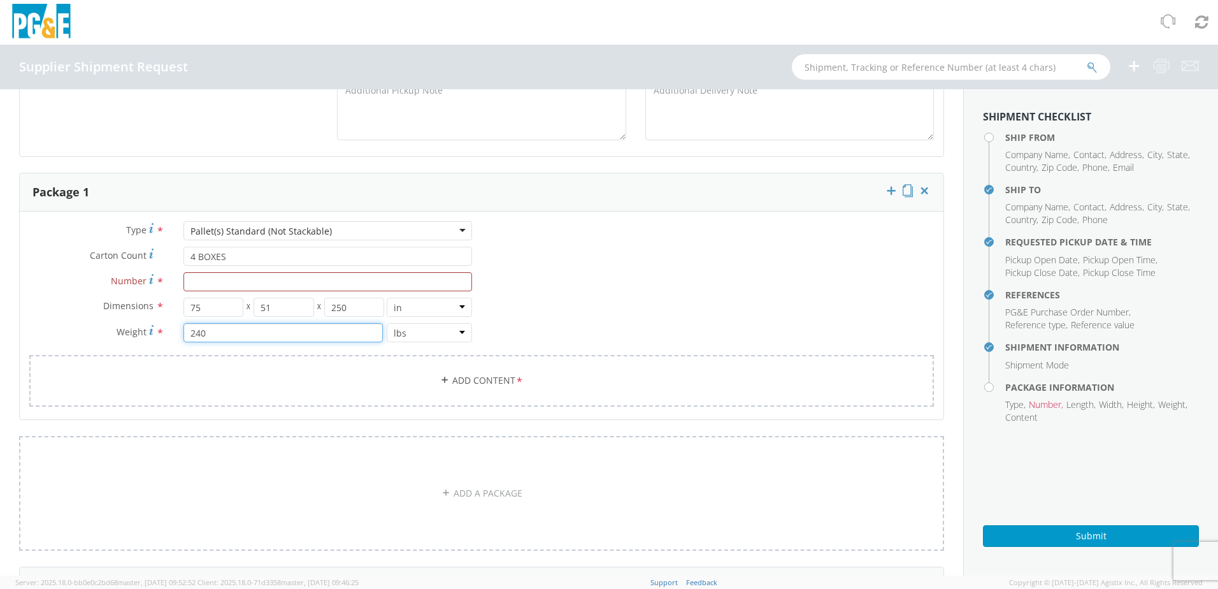
scroll to position [722, 0]
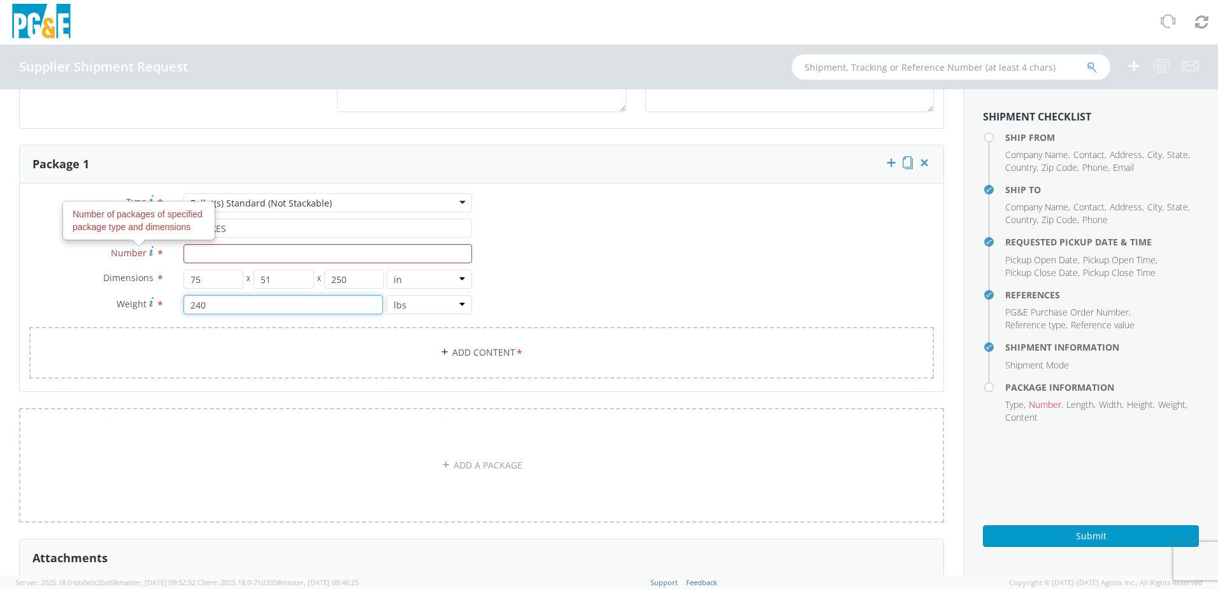
type input "240"
click at [144, 250] on span "Number" at bounding box center [129, 253] width 36 height 12
click at [183, 250] on input "Number Number of packages of specified package type and dimensions *" at bounding box center [327, 253] width 289 height 19
click at [144, 250] on span "Number" at bounding box center [129, 253] width 36 height 12
click at [183, 250] on input "Number *" at bounding box center [327, 253] width 289 height 19
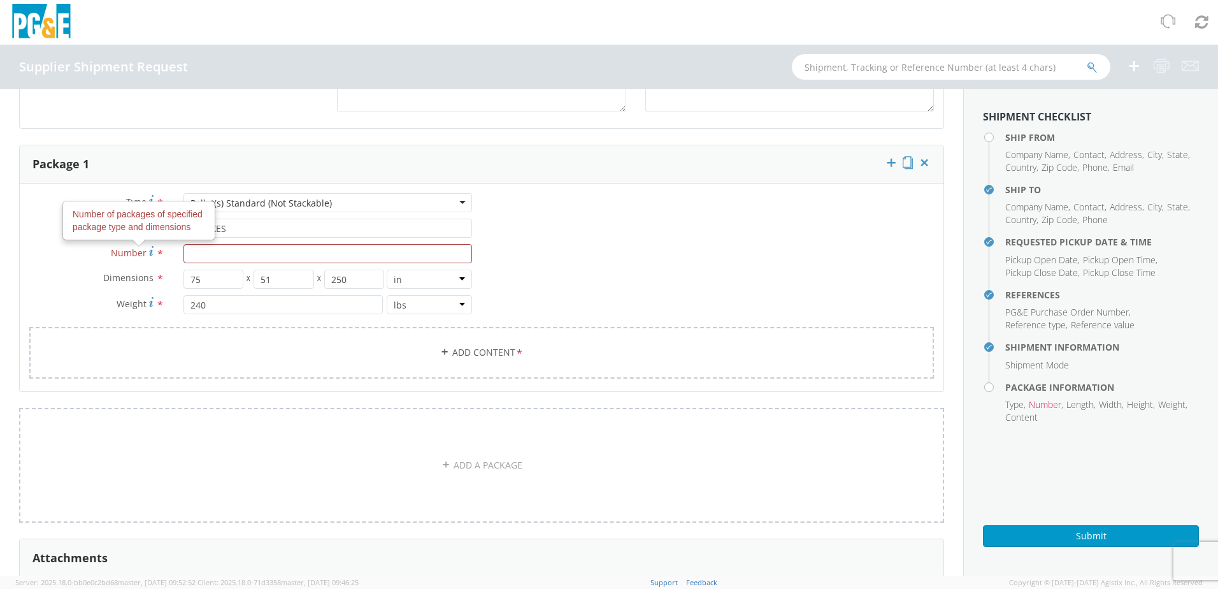
click at [150, 254] on use at bounding box center [151, 251] width 4 height 10
click at [183, 254] on input "Number Number of packages of specified package type and dimensions *" at bounding box center [327, 253] width 289 height 19
click at [630, 245] on div "Type * Pallet(s) Standard (Not Stackable) Pallet(s) Standard (Not Stackable) Bu…" at bounding box center [482, 293] width 924 height 201
drag, startPoint x: 233, startPoint y: 229, endPoint x: -223, endPoint y: 194, distance: 456.8
click at [0, 194] on html "annexa Batch Shipping Guide Created with Sketch. calendar Created with Sketch." at bounding box center [609, 294] width 1218 height 589
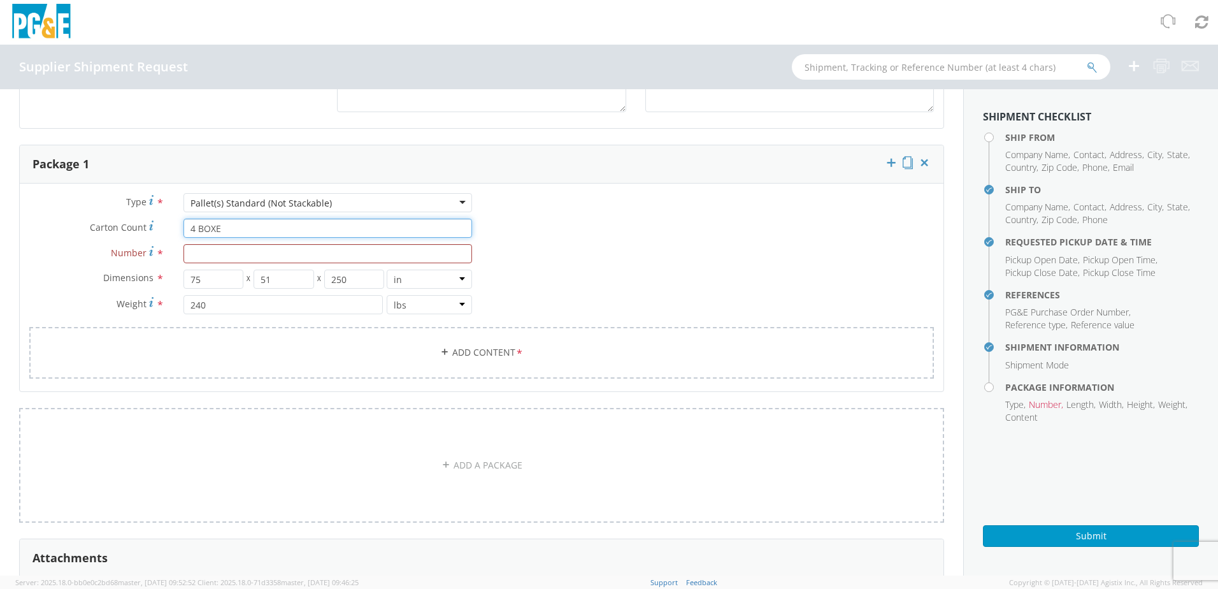
type input "4 BOXES"
type input "1"
type input "4 BOXES"
click at [450, 359] on link "Add Content *" at bounding box center [481, 353] width 905 height 52
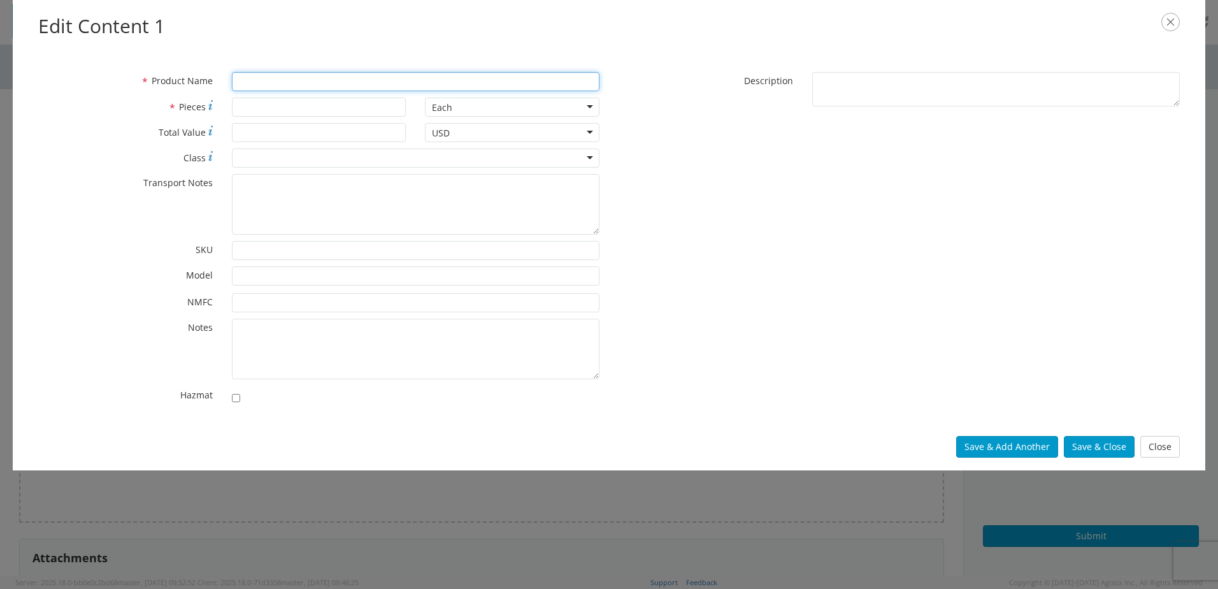
click at [285, 85] on input "* Product Name" at bounding box center [416, 81] width 368 height 19
type input "h"
type input "HOT LINE TOOLS - (1) PALLET w/4 Boxes"
type input "4"
type input "1"
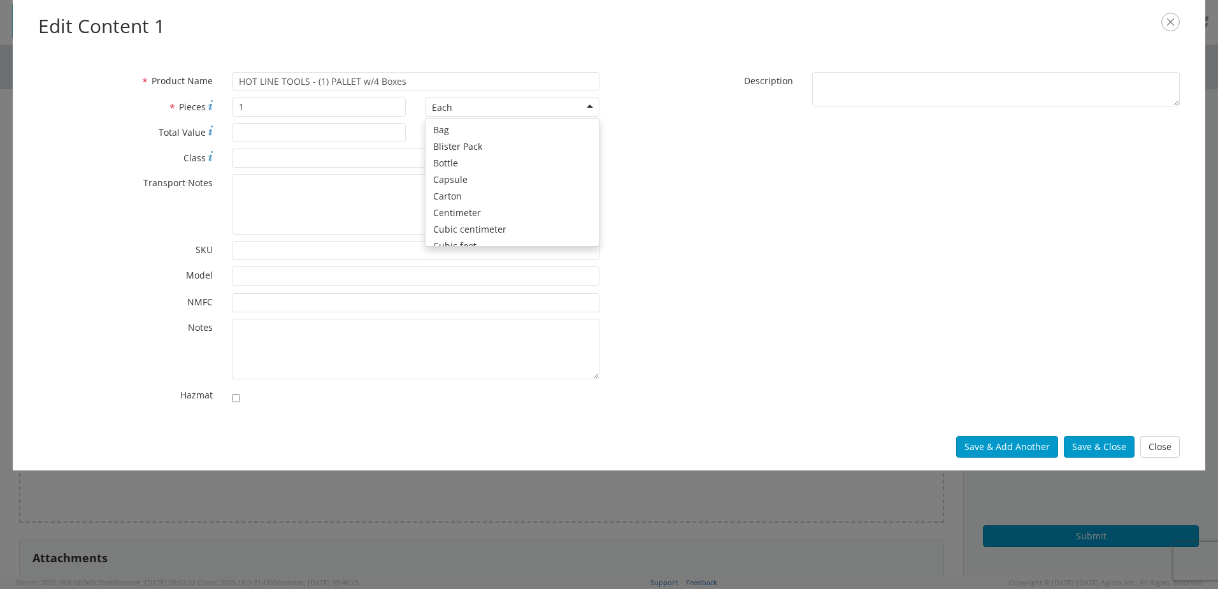
scroll to position [114, 0]
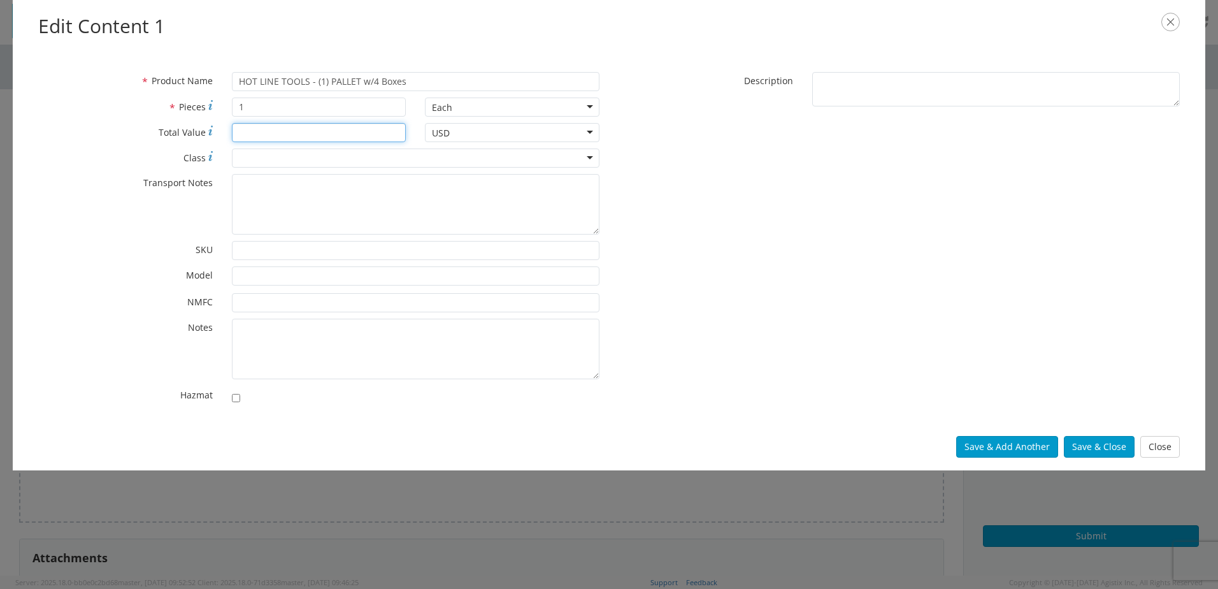
click at [303, 134] on input "* Total Value" at bounding box center [319, 132] width 175 height 19
type input "5610.00"
type input "200"
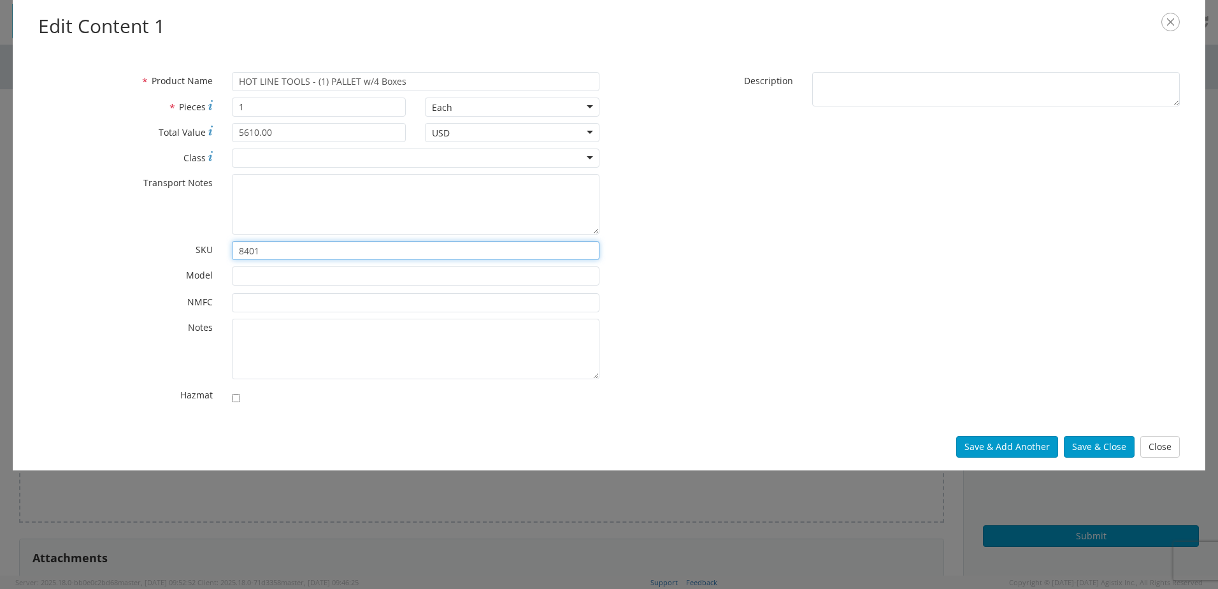
type input "8401"
click at [1136, 440] on base-modal-view-footer "Save & Add Another Save & Close Close" at bounding box center [1068, 446] width 224 height 12
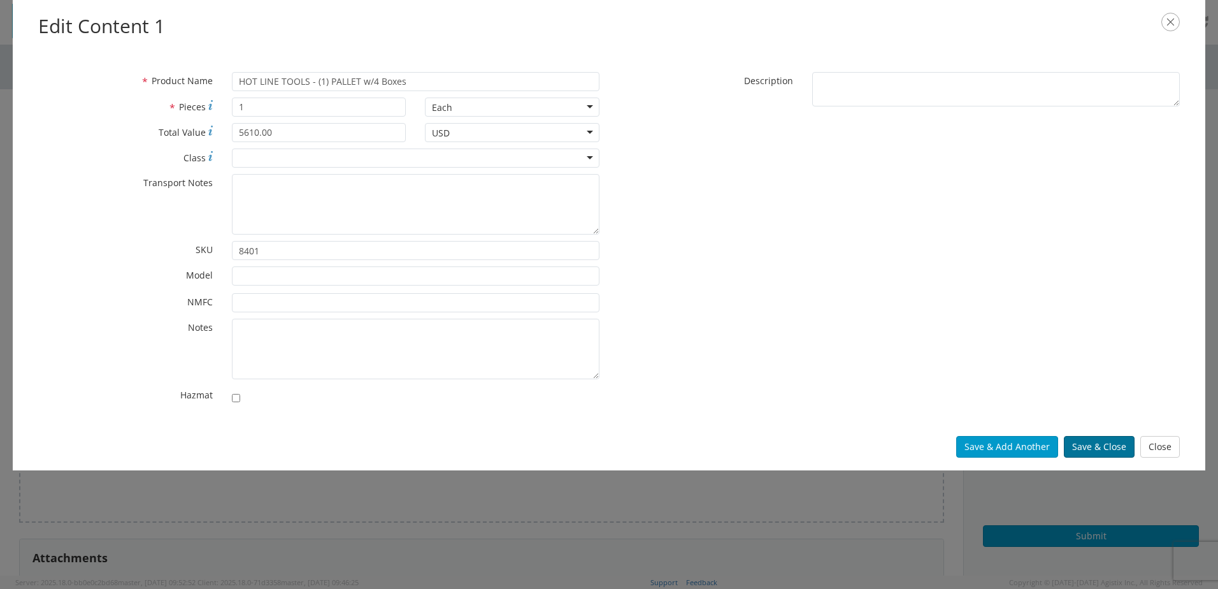
click at [1120, 449] on button "Save & Close" at bounding box center [1099, 447] width 71 height 22
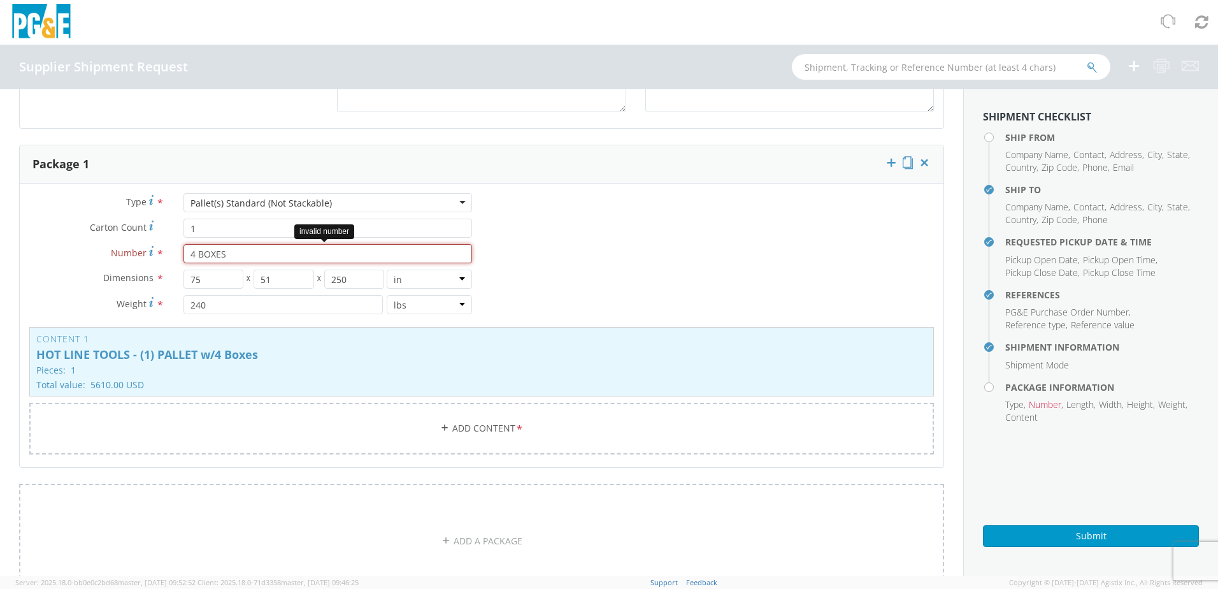
click at [231, 254] on input "4 BOXES" at bounding box center [327, 253] width 289 height 19
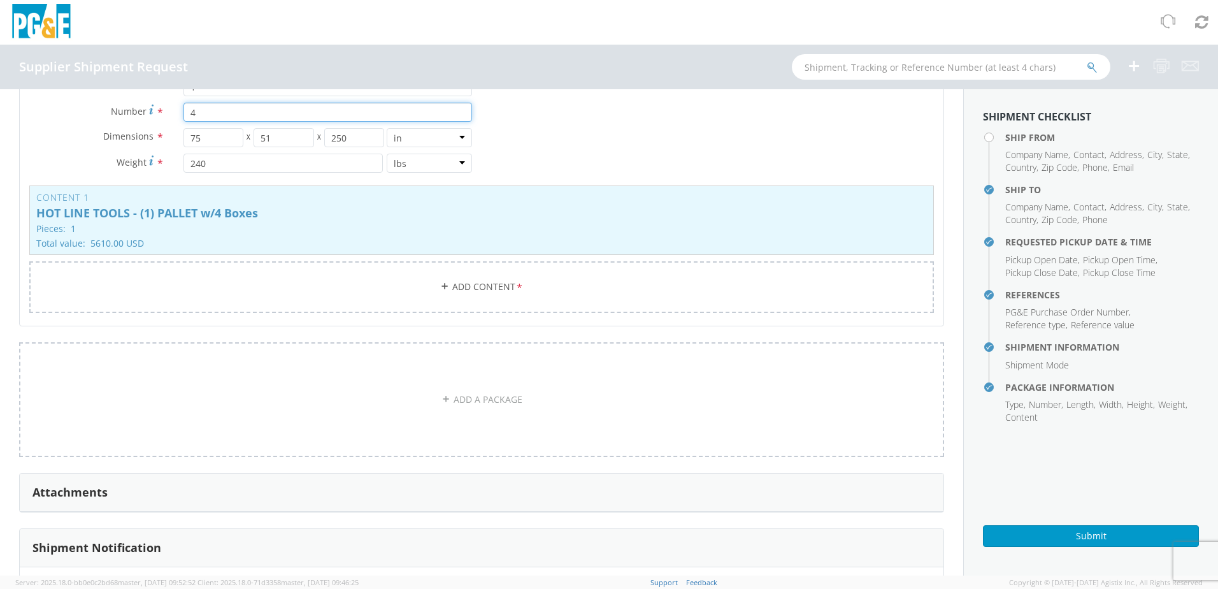
scroll to position [892, 0]
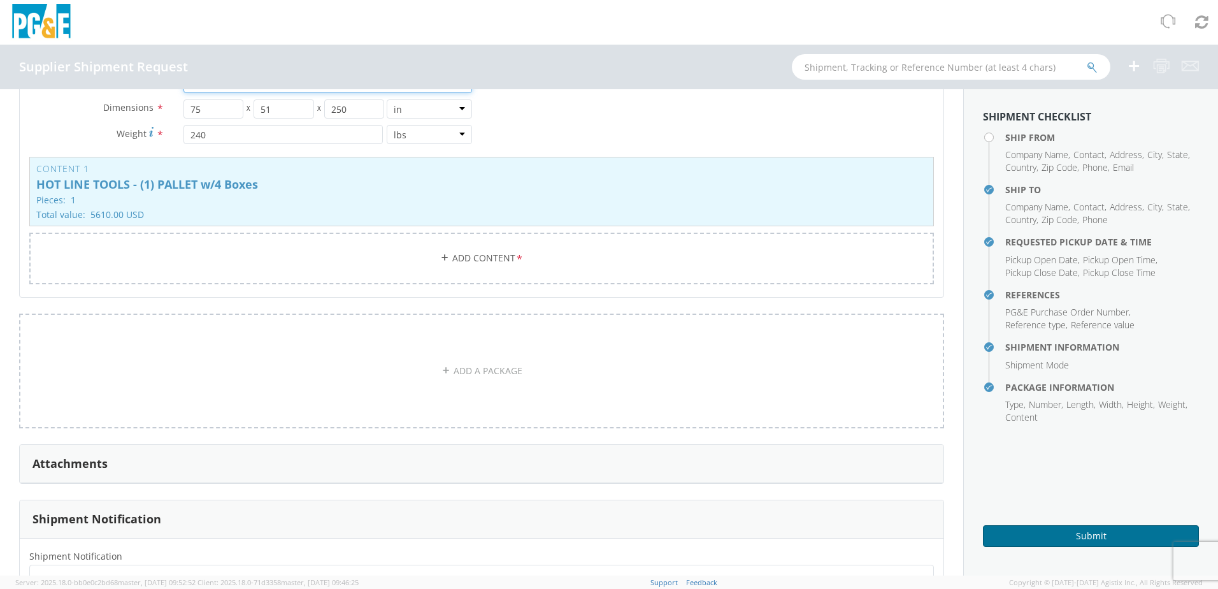
type input "4"
click at [1066, 531] on button "Submit" at bounding box center [1091, 536] width 216 height 22
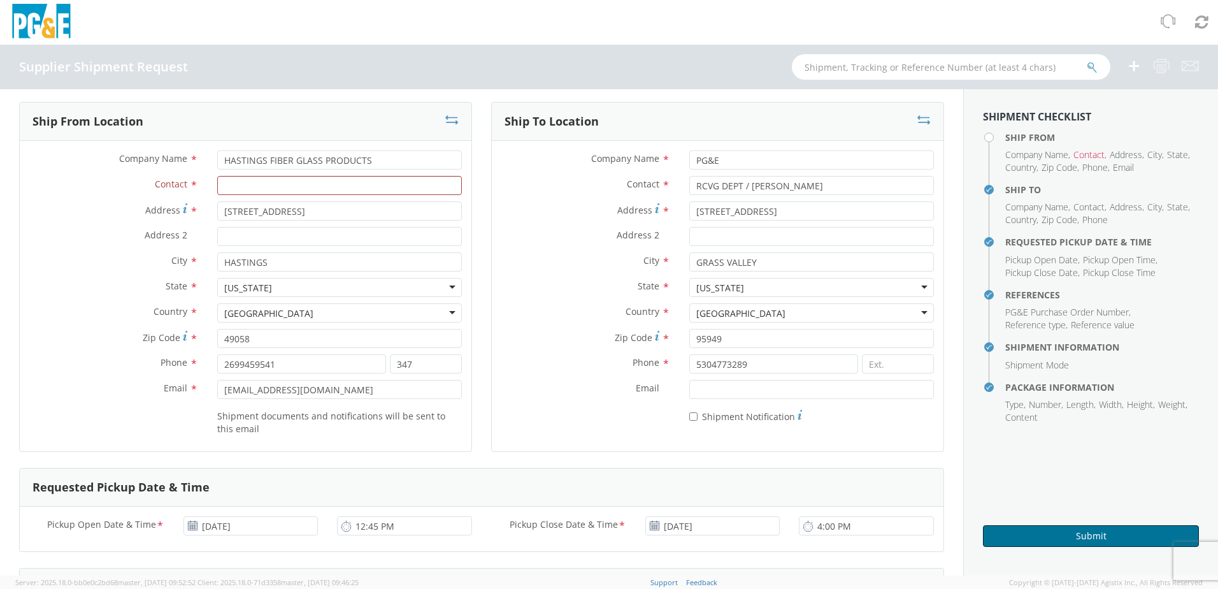
scroll to position [0, 0]
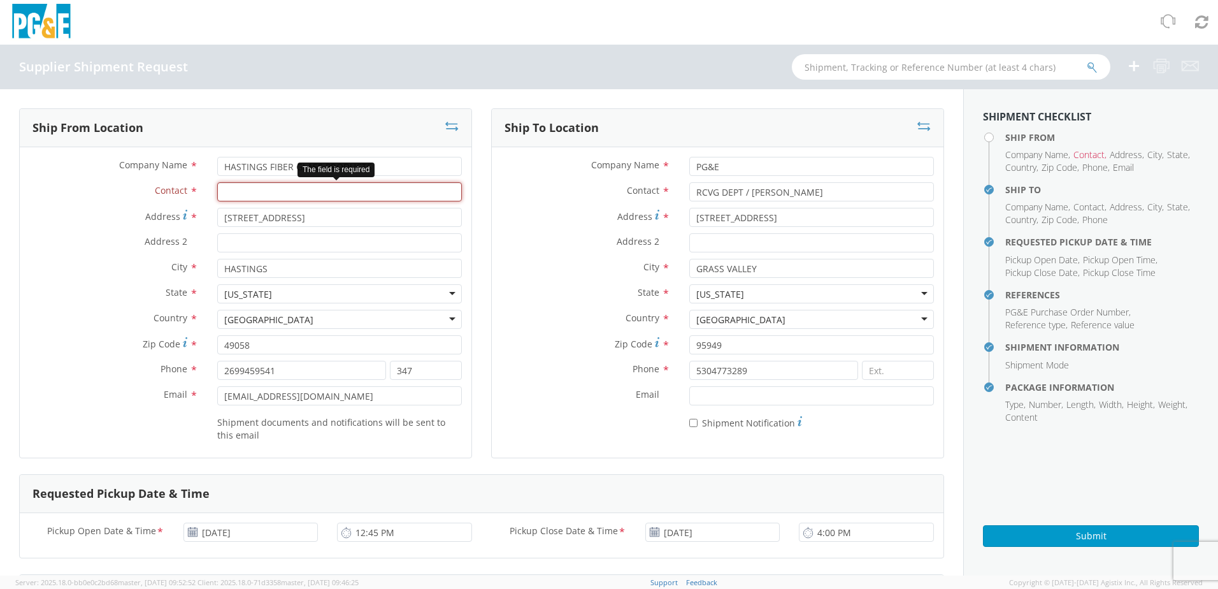
click at [292, 194] on input "Contact *" at bounding box center [339, 191] width 245 height 19
type input "[PERSON_NAME]"
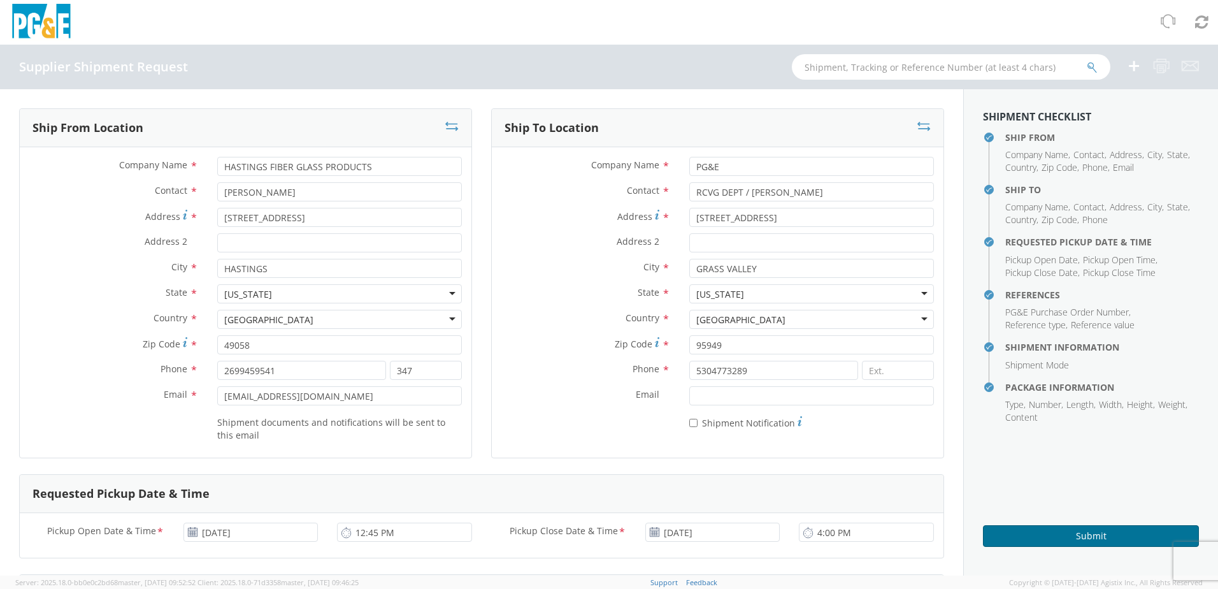
click at [1076, 533] on button "Submit" at bounding box center [1091, 536] width 216 height 22
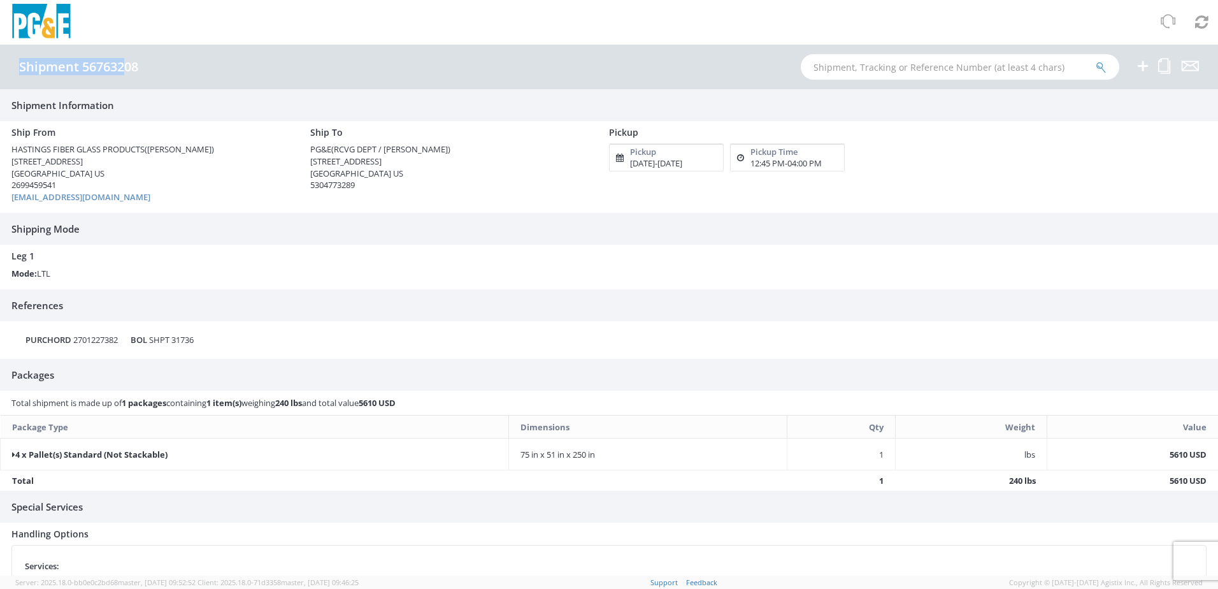
click at [138, 60] on div "Shipment 56763208" at bounding box center [609, 67] width 1218 height 45
copy h4 "Shipment 56763208"
